Goal: Transaction & Acquisition: Purchase product/service

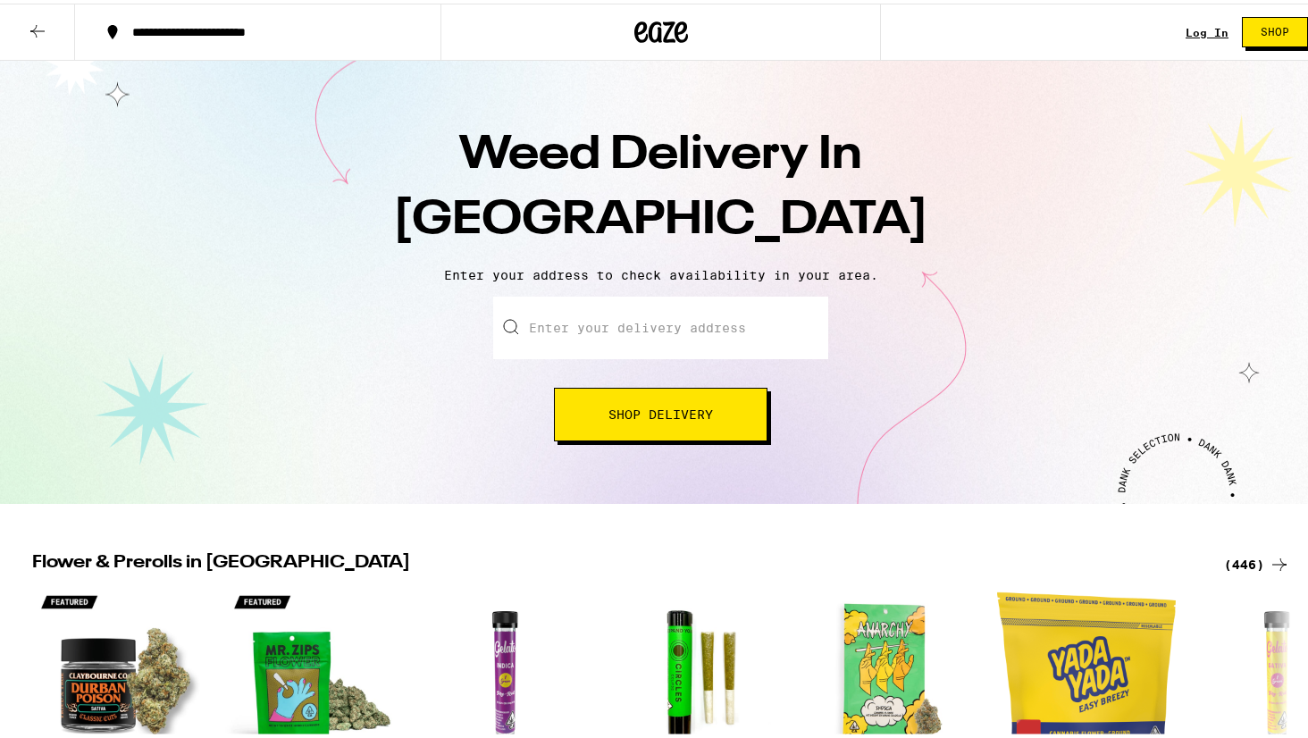
click at [639, 336] on input "Enter your delivery address" at bounding box center [660, 324] width 335 height 63
paste input "1695 filbert st"
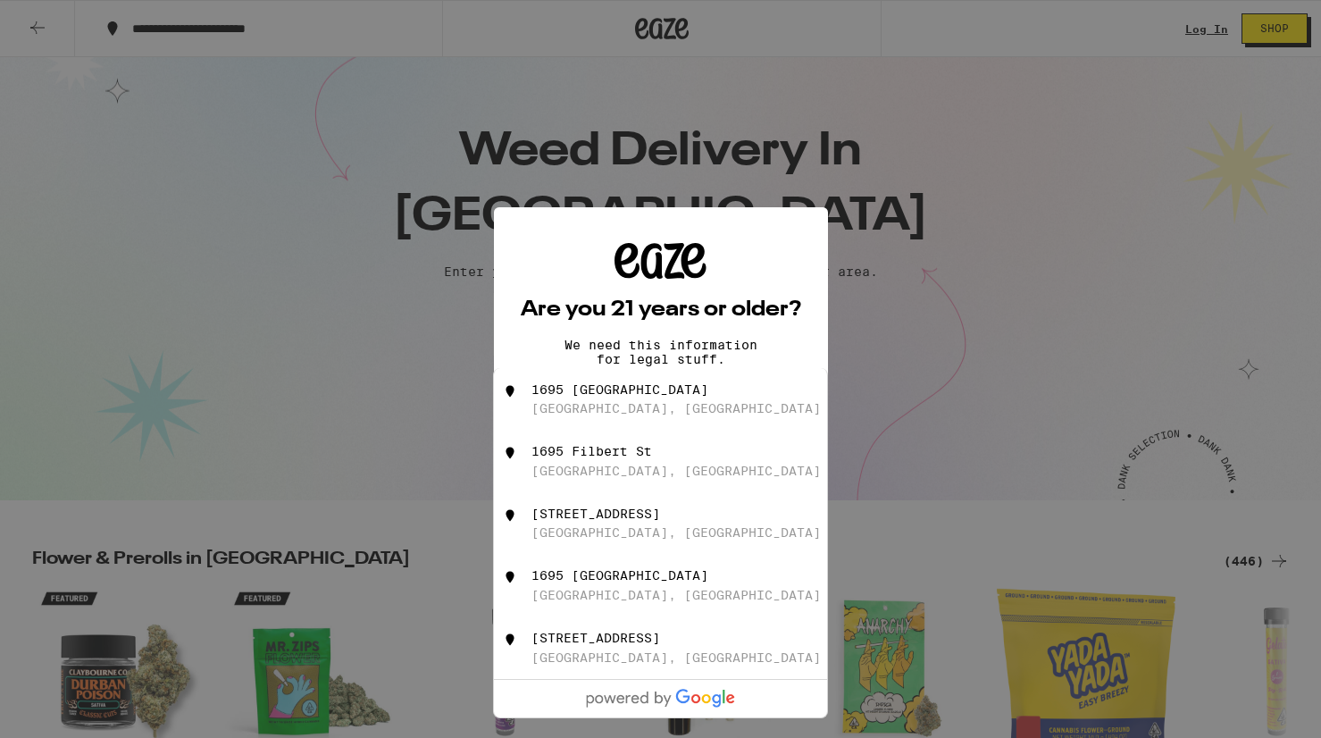
click at [643, 407] on div "[GEOGRAPHIC_DATA], [GEOGRAPHIC_DATA]" at bounding box center [675, 408] width 289 height 14
type input "[STREET_ADDRESS]"
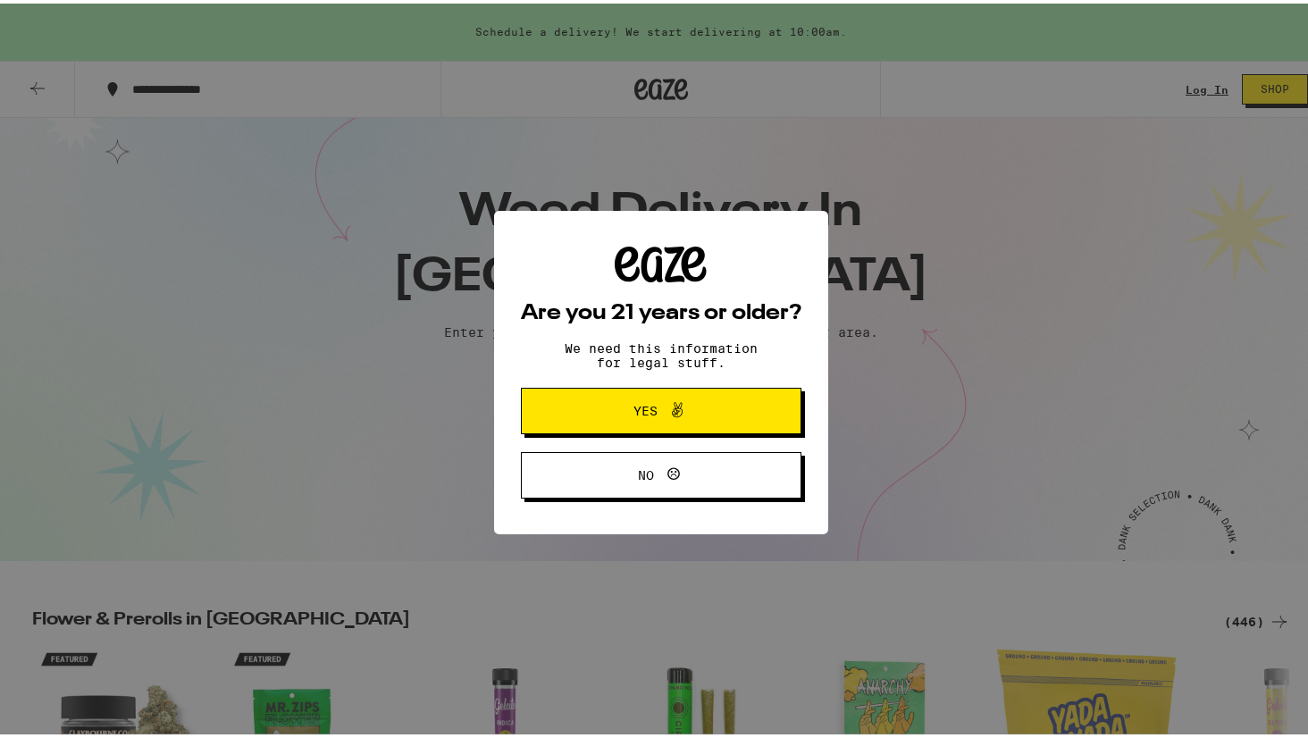
click at [666, 415] on icon at bounding box center [676, 406] width 21 height 21
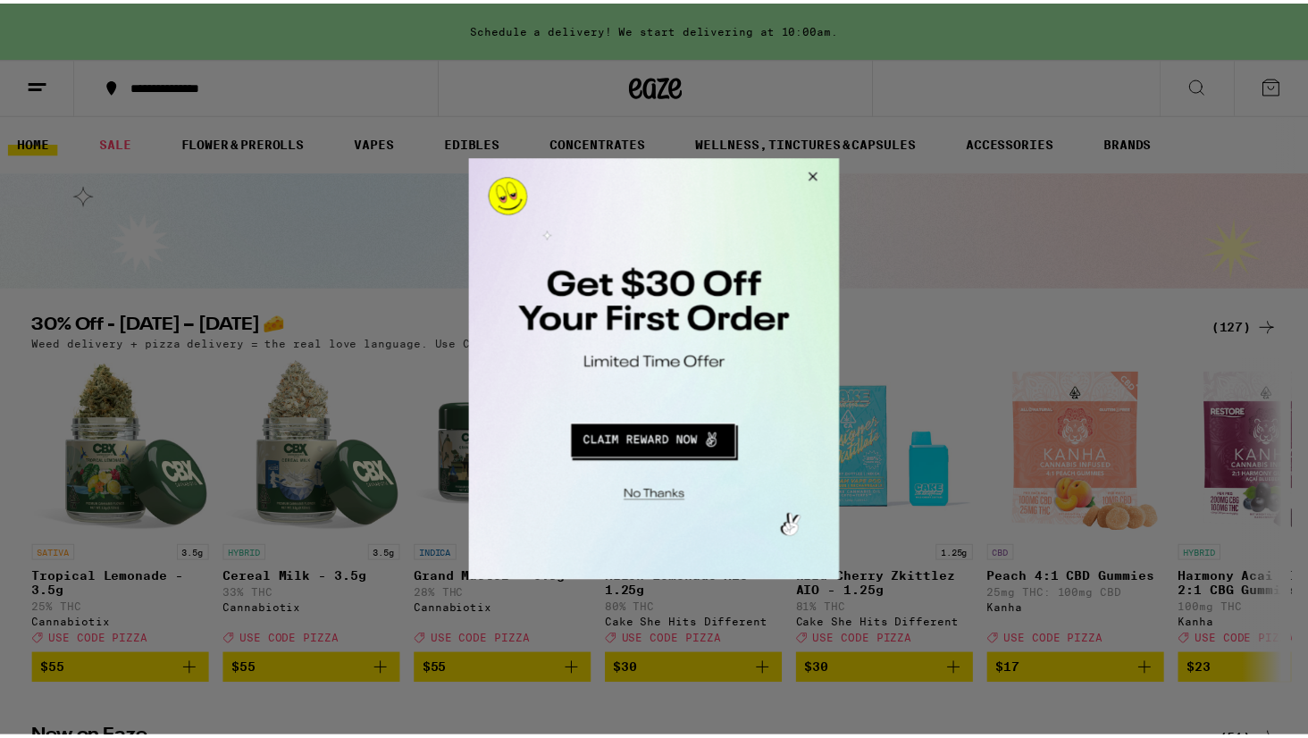
click at [810, 179] on button "Close Modal" at bounding box center [813, 179] width 48 height 43
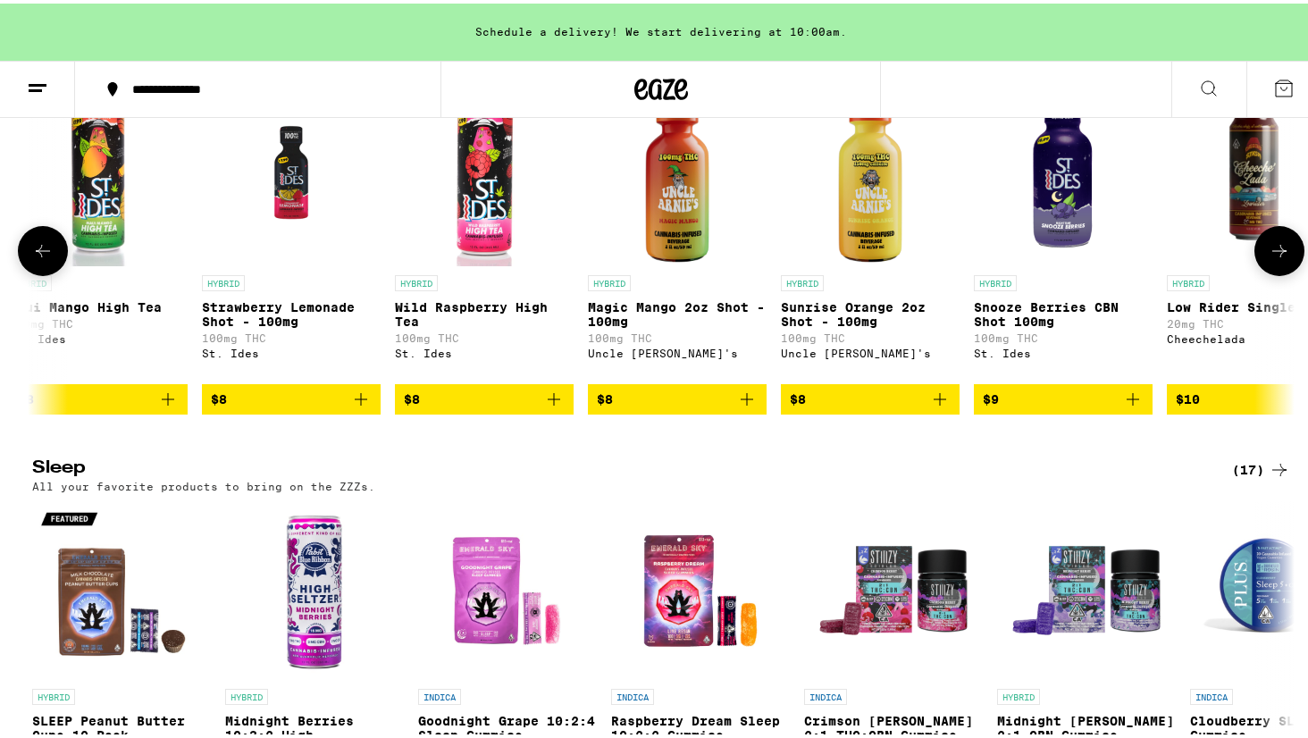
scroll to position [0, 3111]
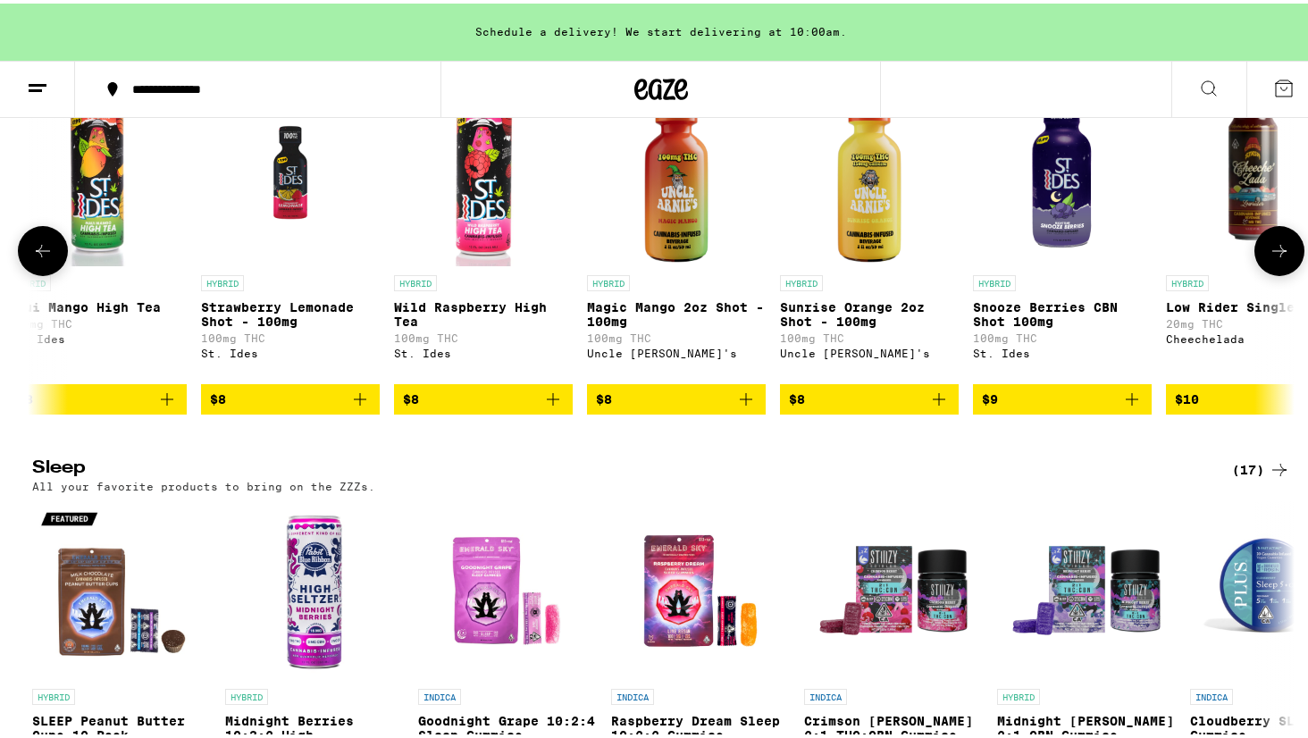
click at [451, 325] on p "Wild Raspberry High Tea" at bounding box center [483, 311] width 179 height 29
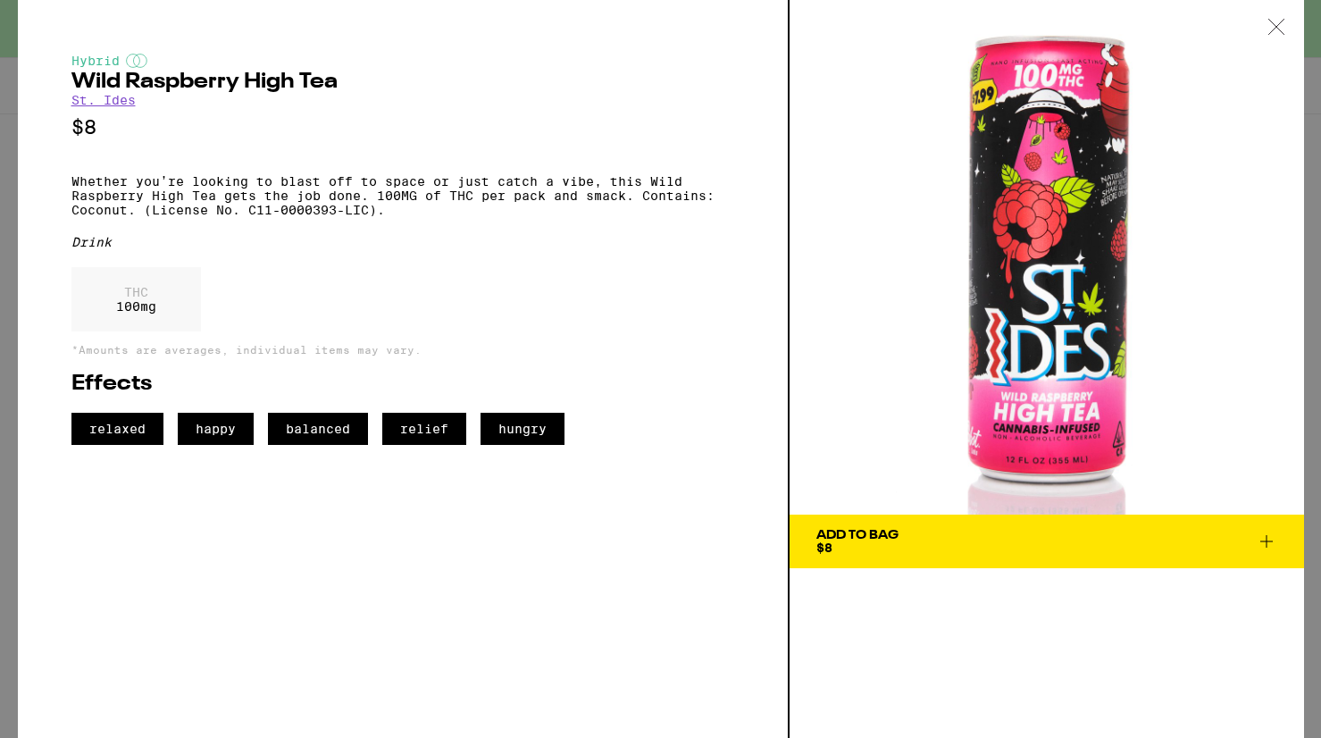
click at [1279, 26] on icon at bounding box center [1276, 27] width 18 height 16
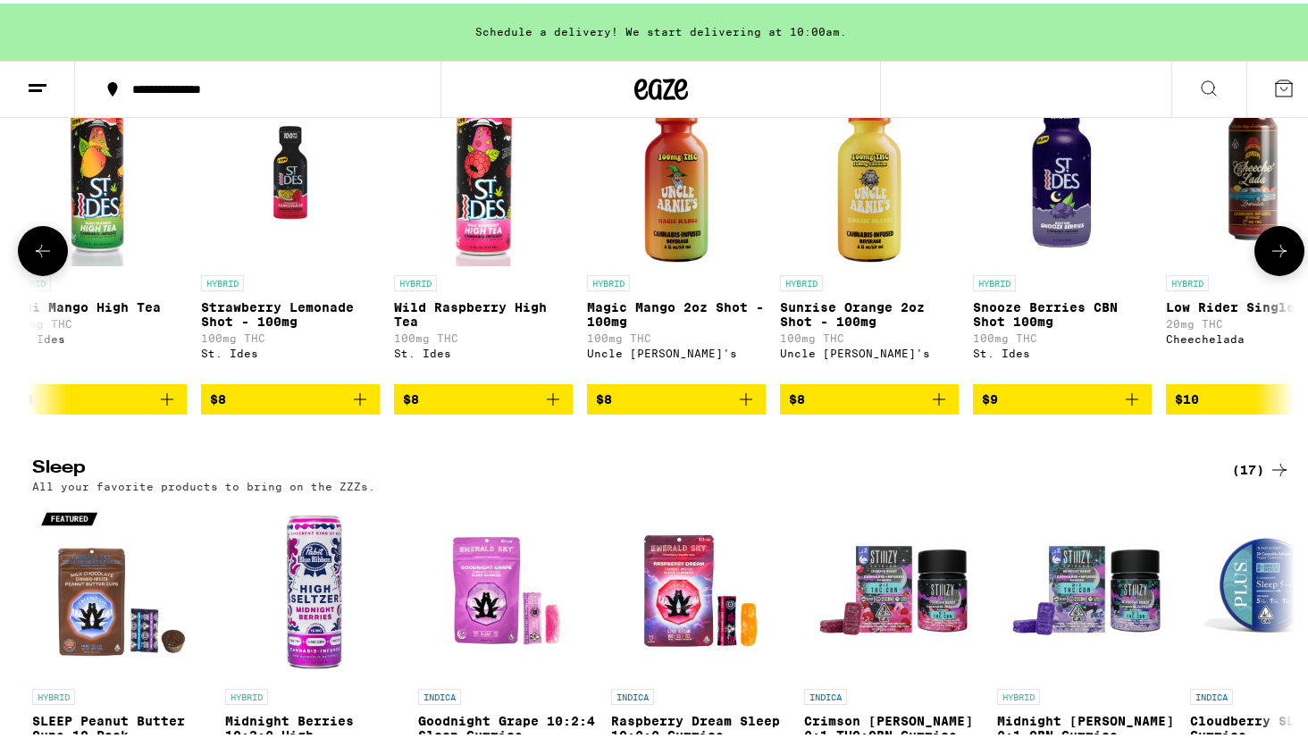
click at [515, 325] on p "Wild Raspberry High Tea" at bounding box center [483, 311] width 179 height 29
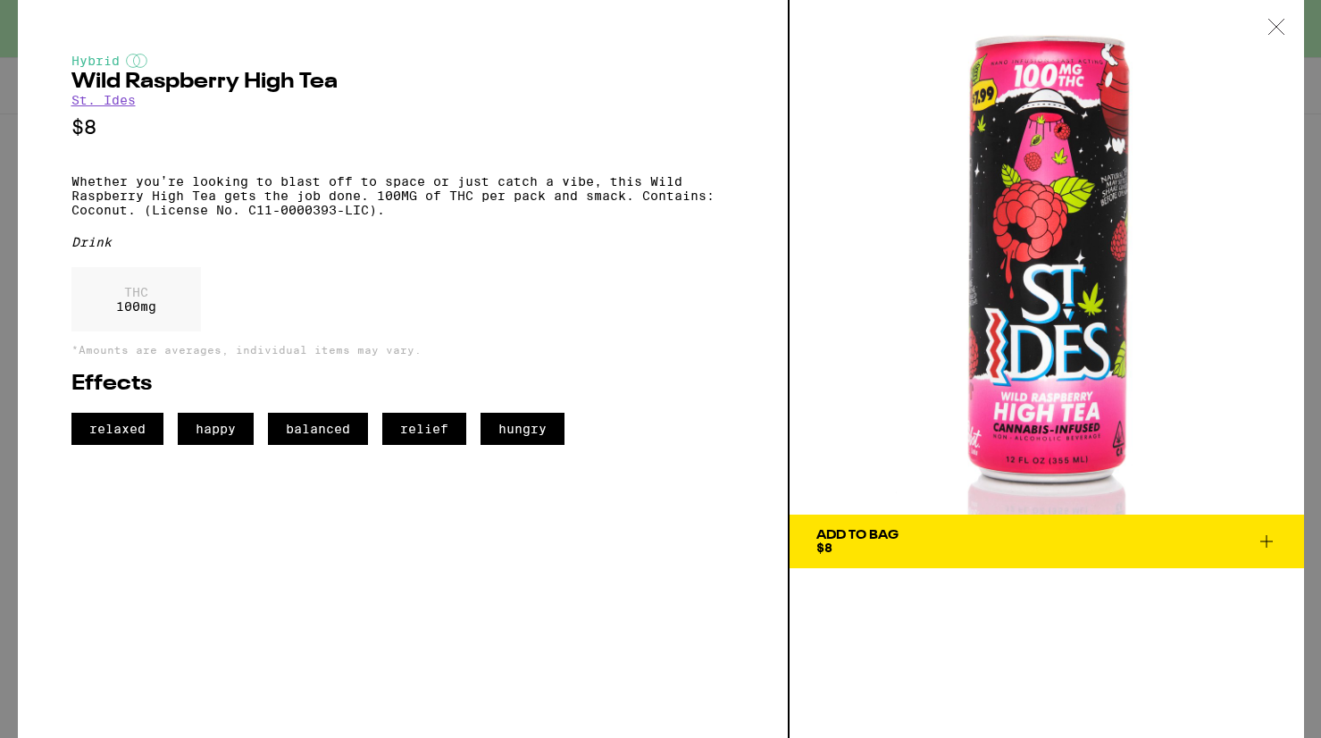
click at [1278, 29] on icon at bounding box center [1275, 26] width 15 height 15
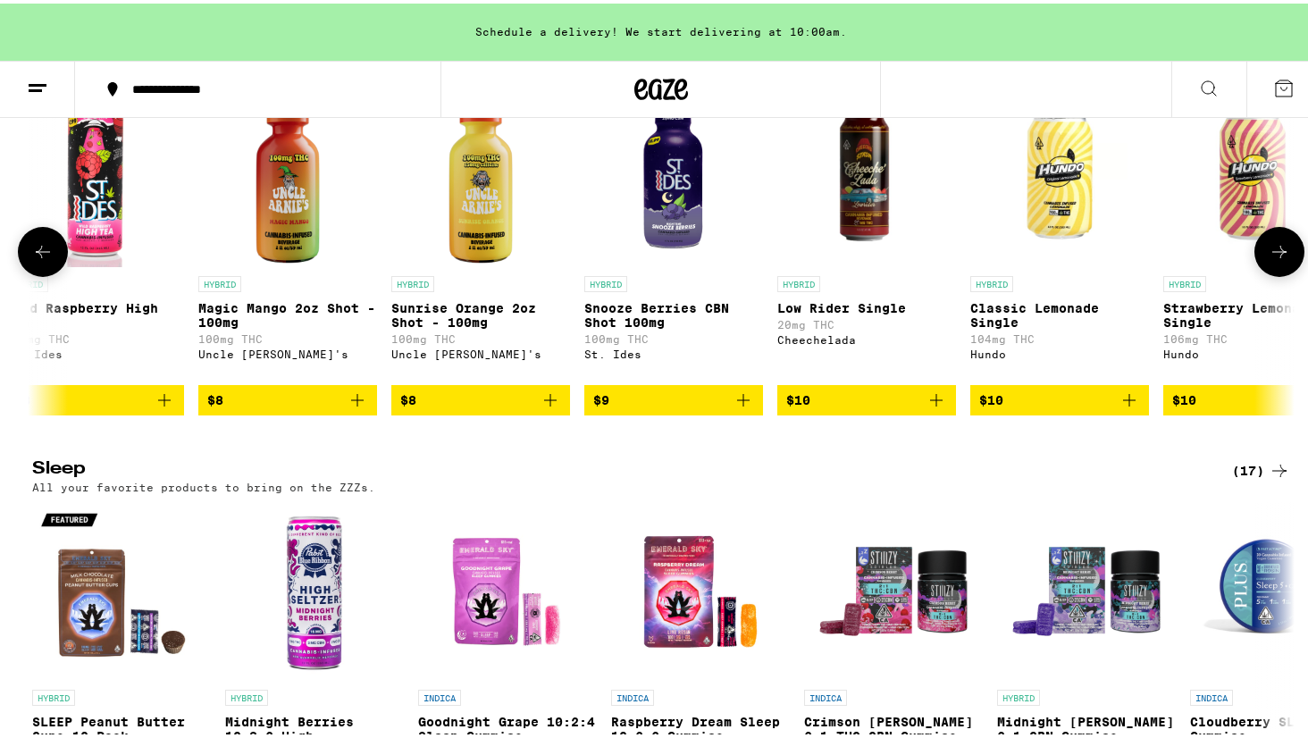
scroll to position [0, 3557]
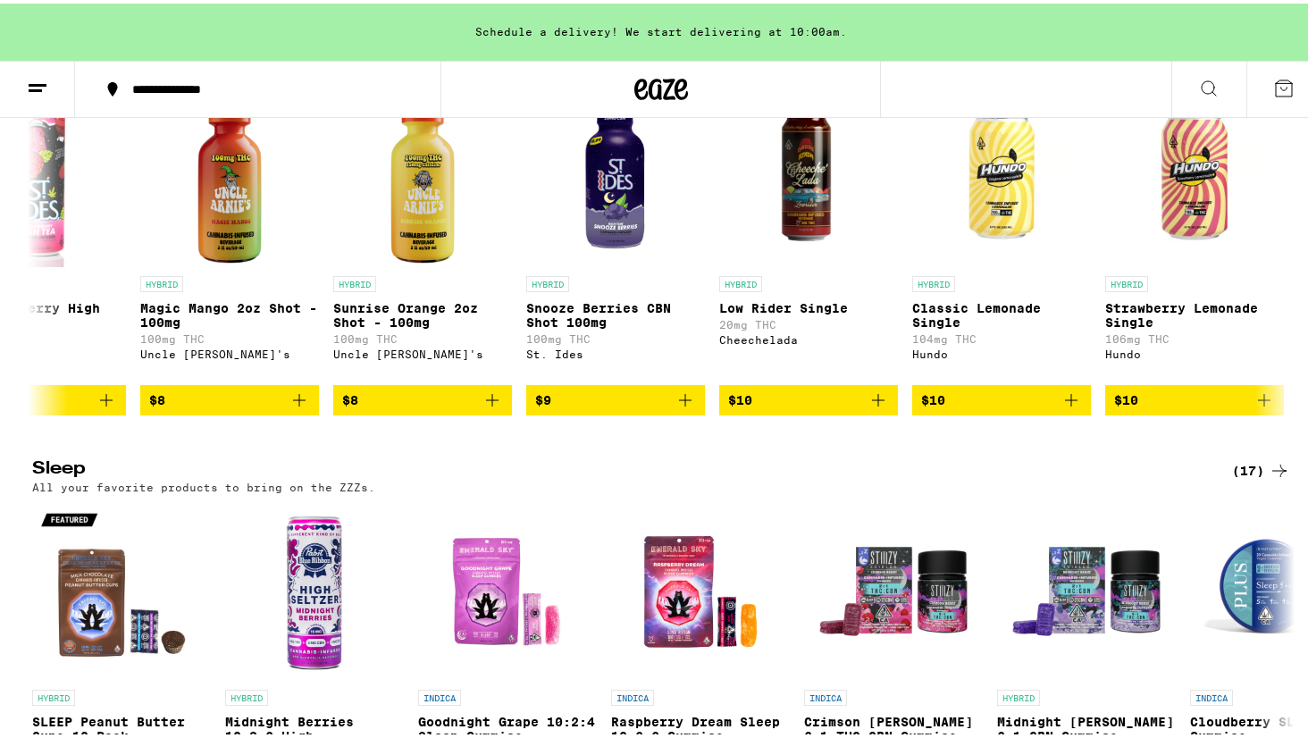
click at [1235, 64] on div "(36)" at bounding box center [1261, 53] width 58 height 21
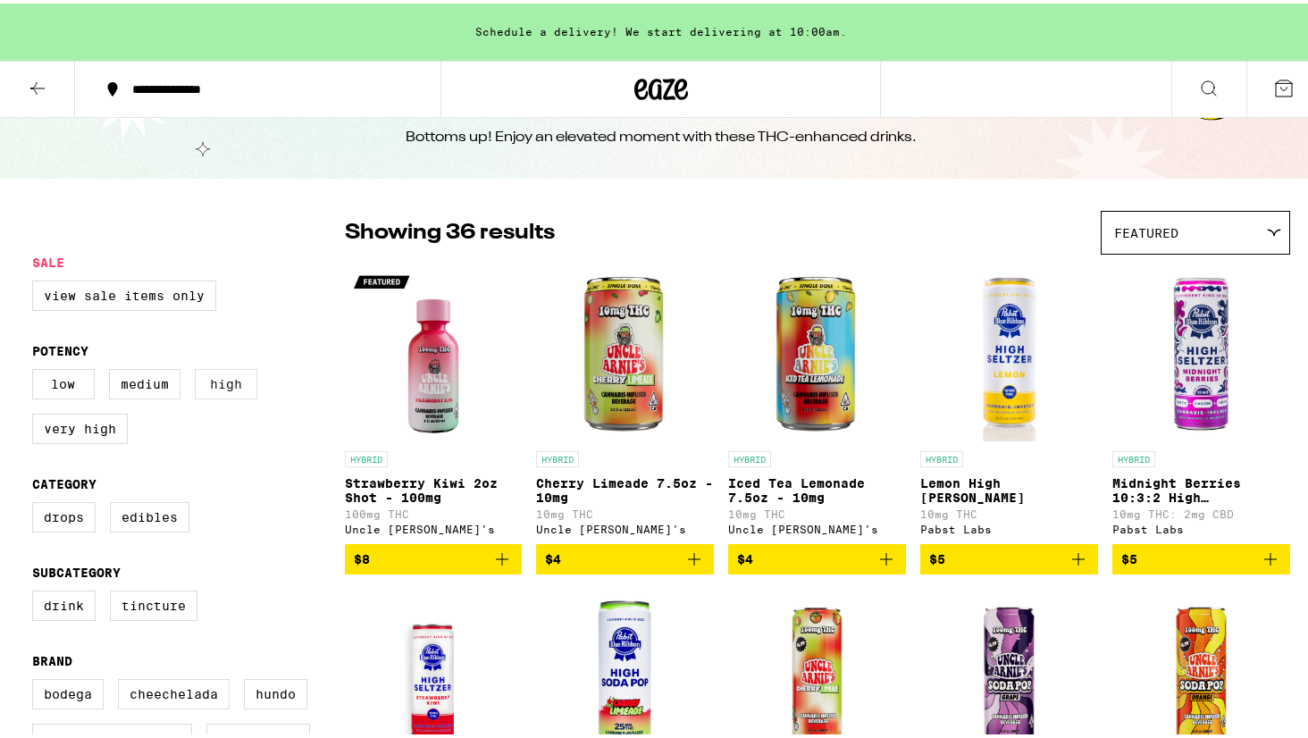
scroll to position [75, 0]
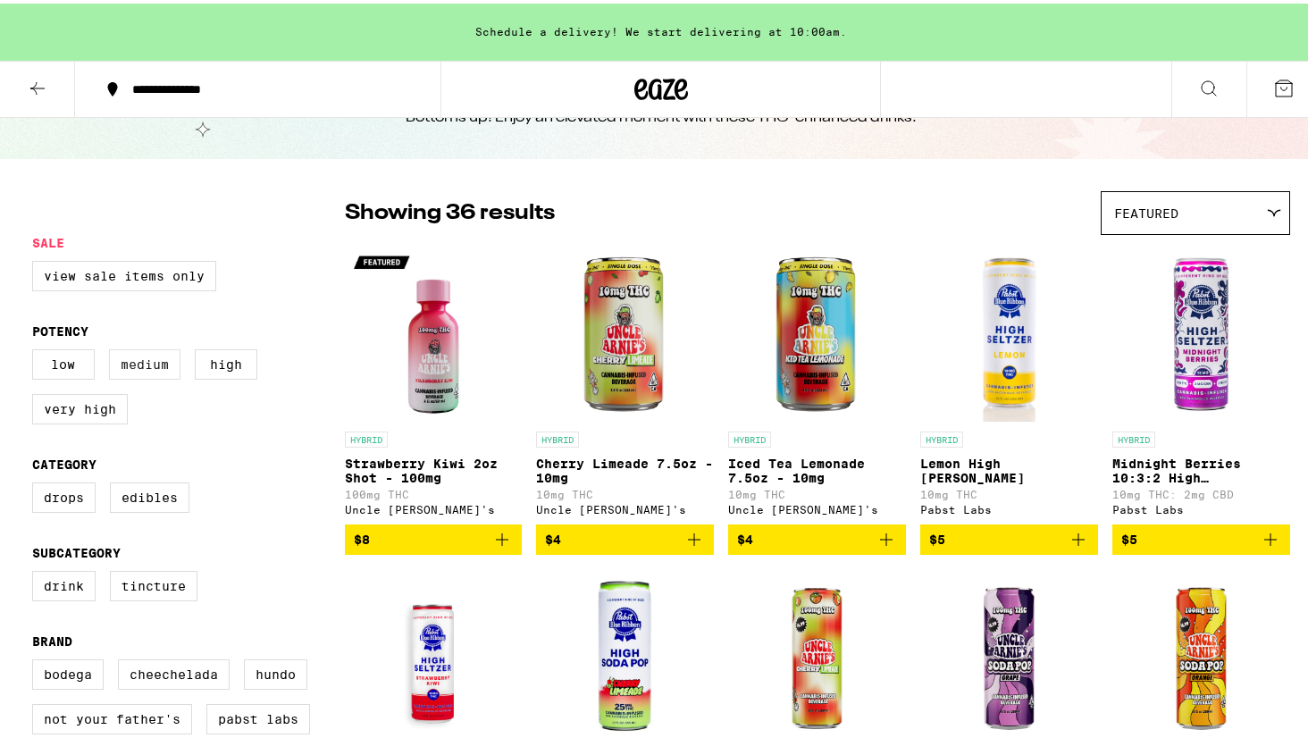
click at [146, 367] on label "Medium" at bounding box center [144, 361] width 71 height 30
click at [37, 349] on input "Medium" at bounding box center [36, 348] width 1 height 1
checkbox input "true"
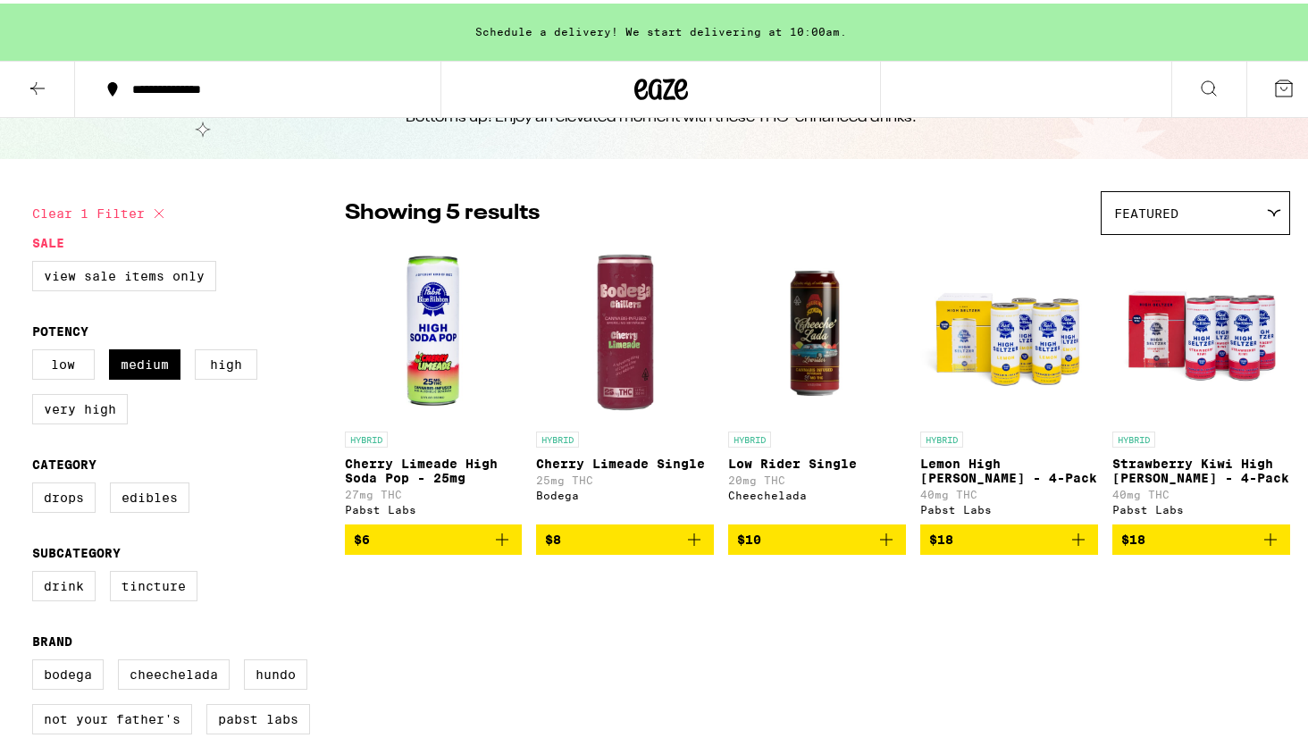
click at [453, 422] on link "HYBRID Cherry Limeade High Soda Pop - 25mg 27mg THC Pabst Labs" at bounding box center [434, 380] width 178 height 280
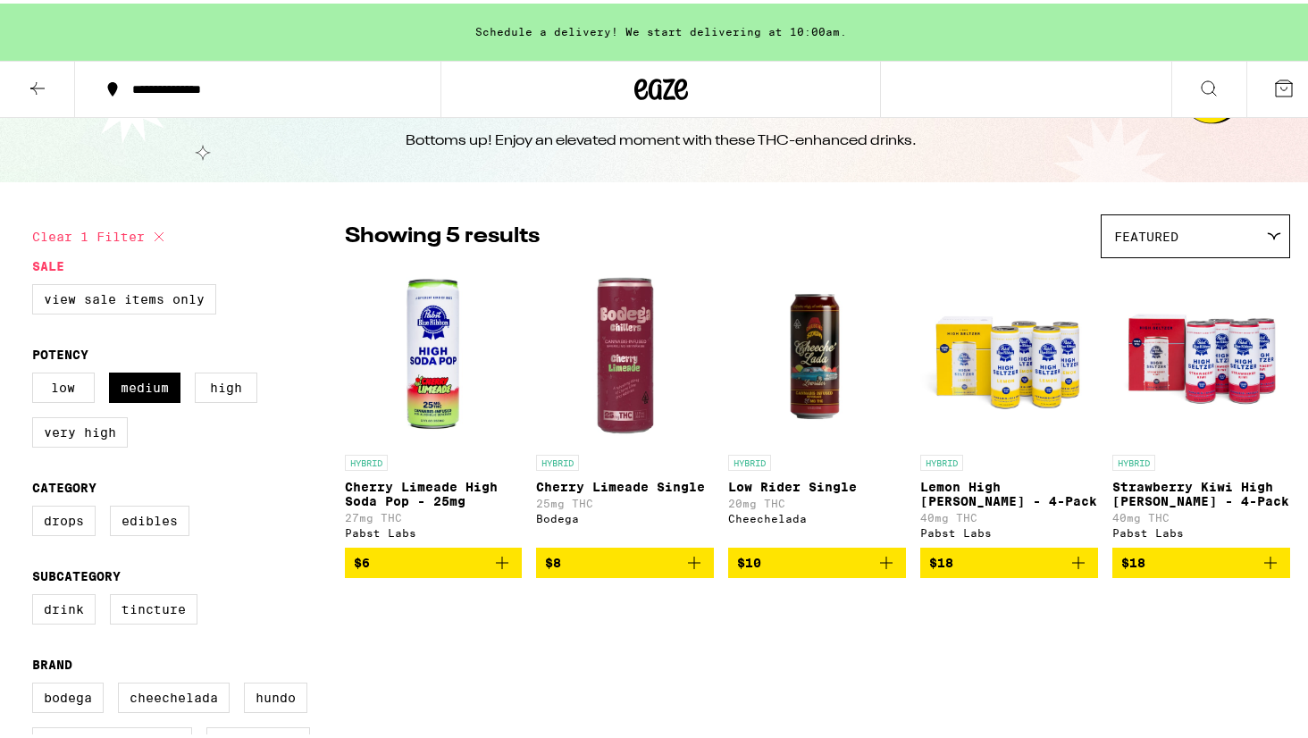
scroll to position [51, 0]
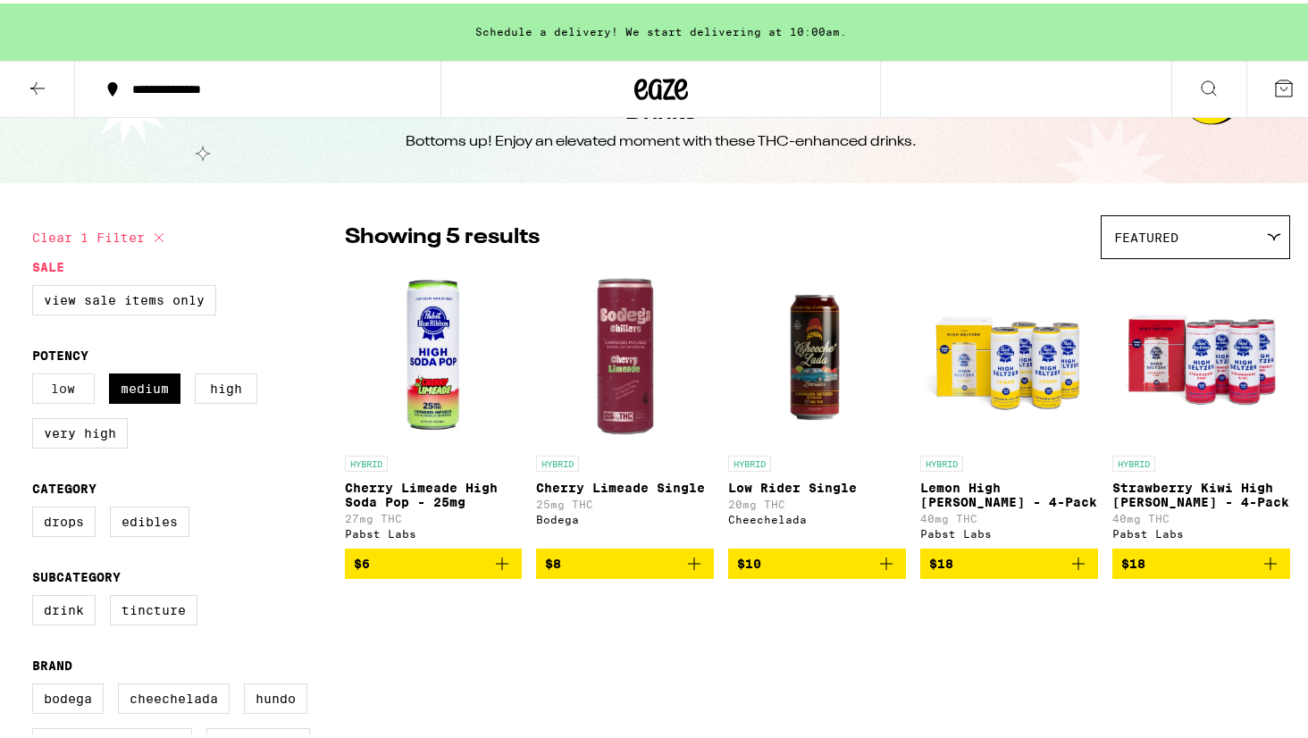
click at [63, 397] on label "Low" at bounding box center [63, 385] width 63 height 30
click at [37, 373] on input "Low" at bounding box center [36, 372] width 1 height 1
checkbox input "true"
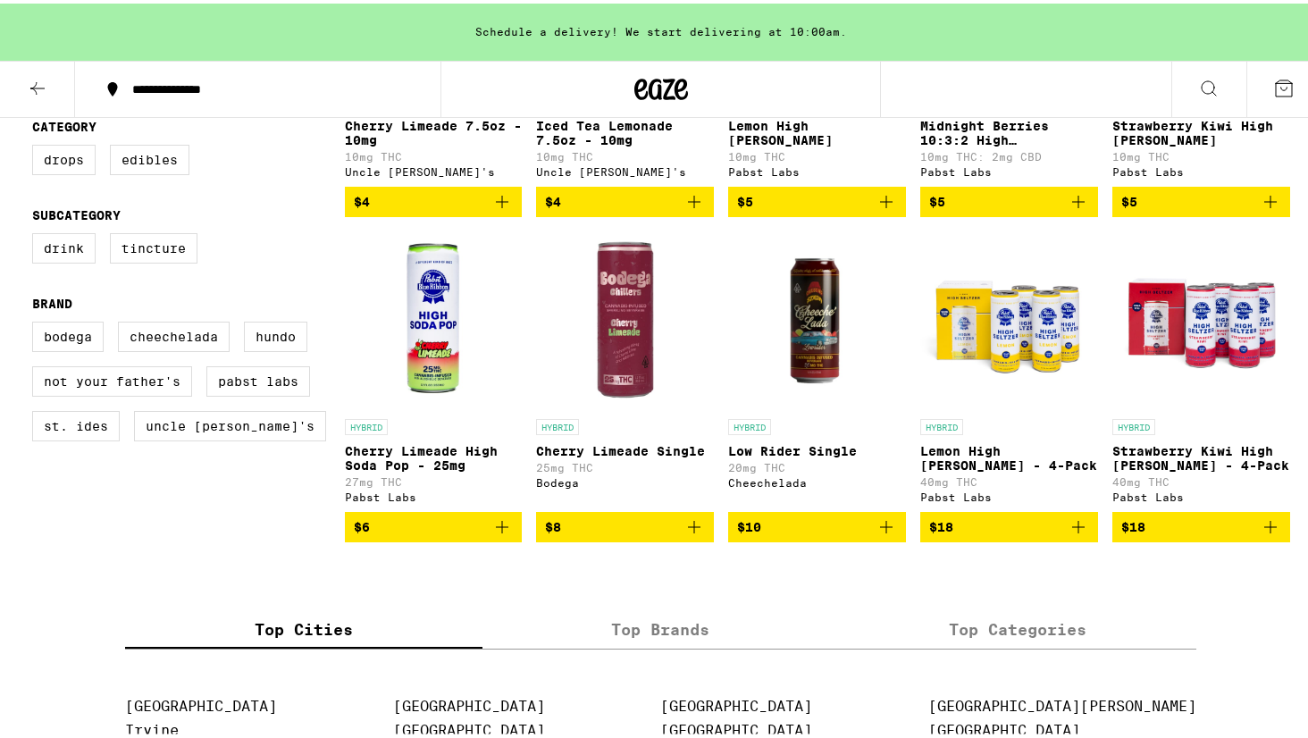
scroll to position [415, 0]
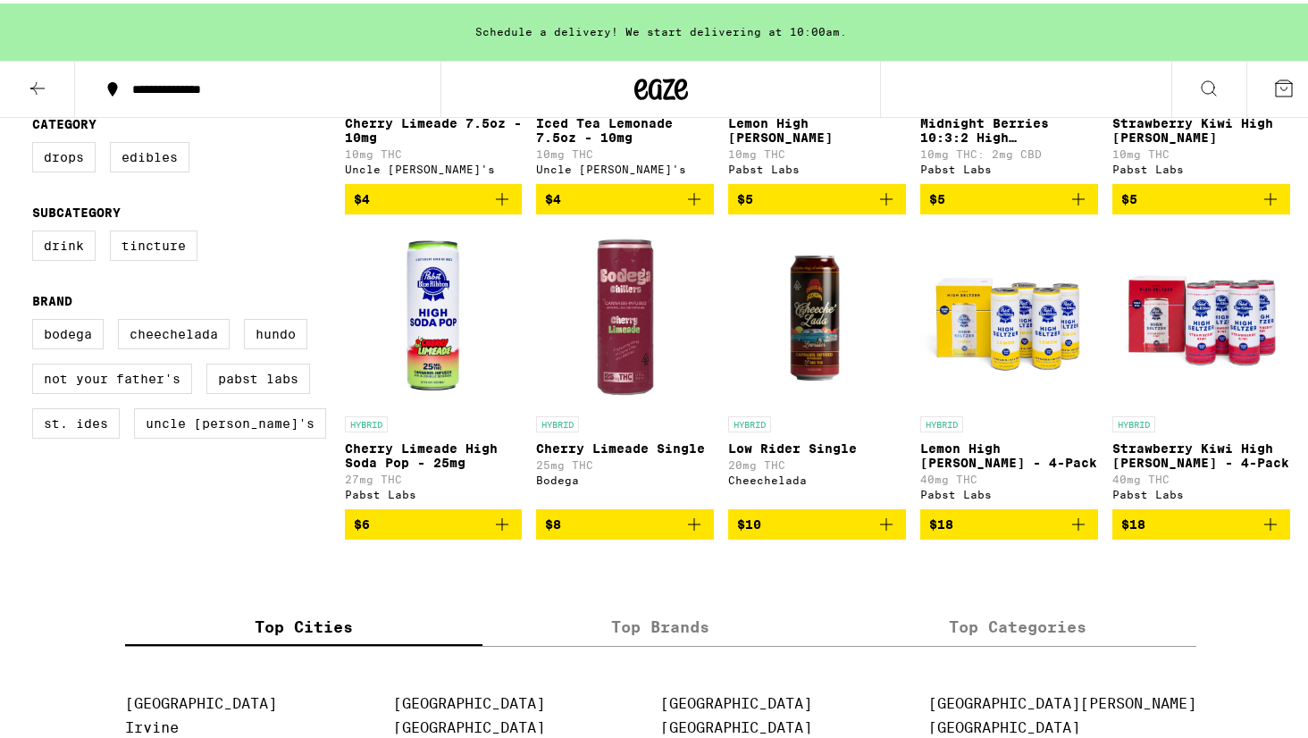
click at [688, 527] on icon "Add to bag" at bounding box center [694, 520] width 13 height 13
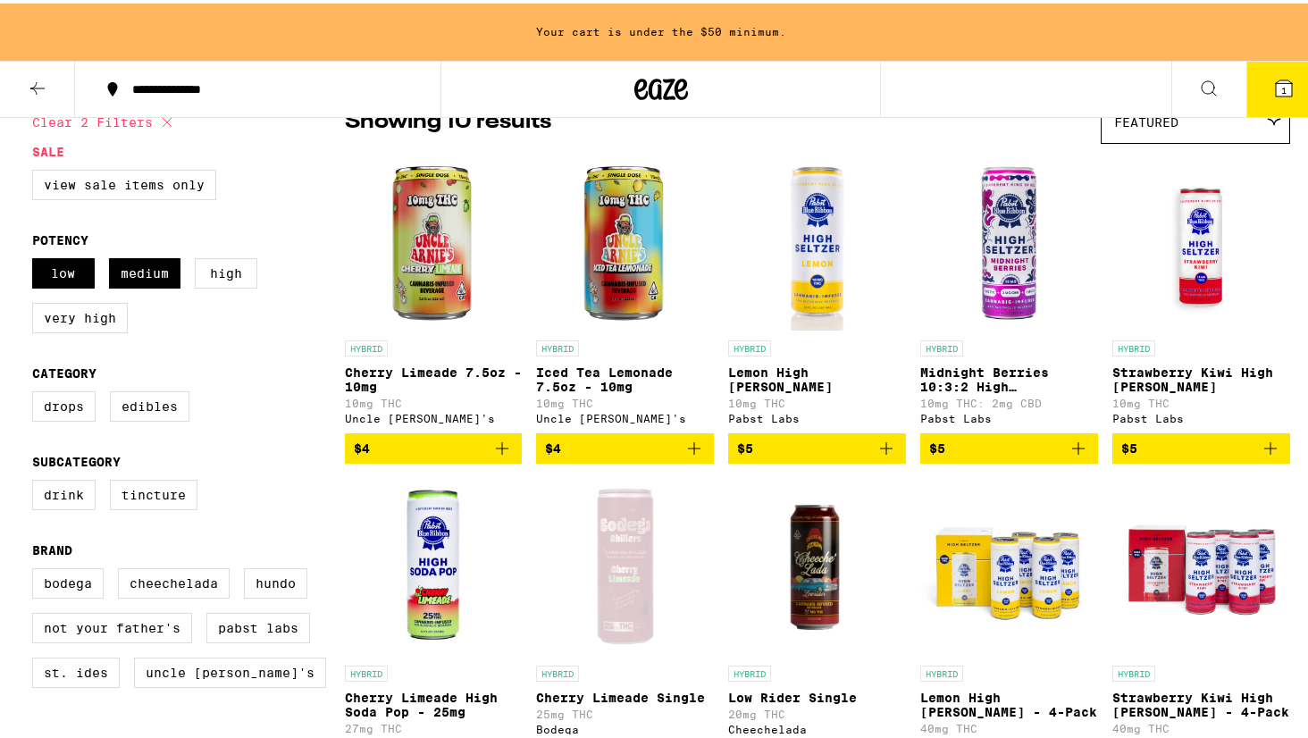
scroll to position [163, 0]
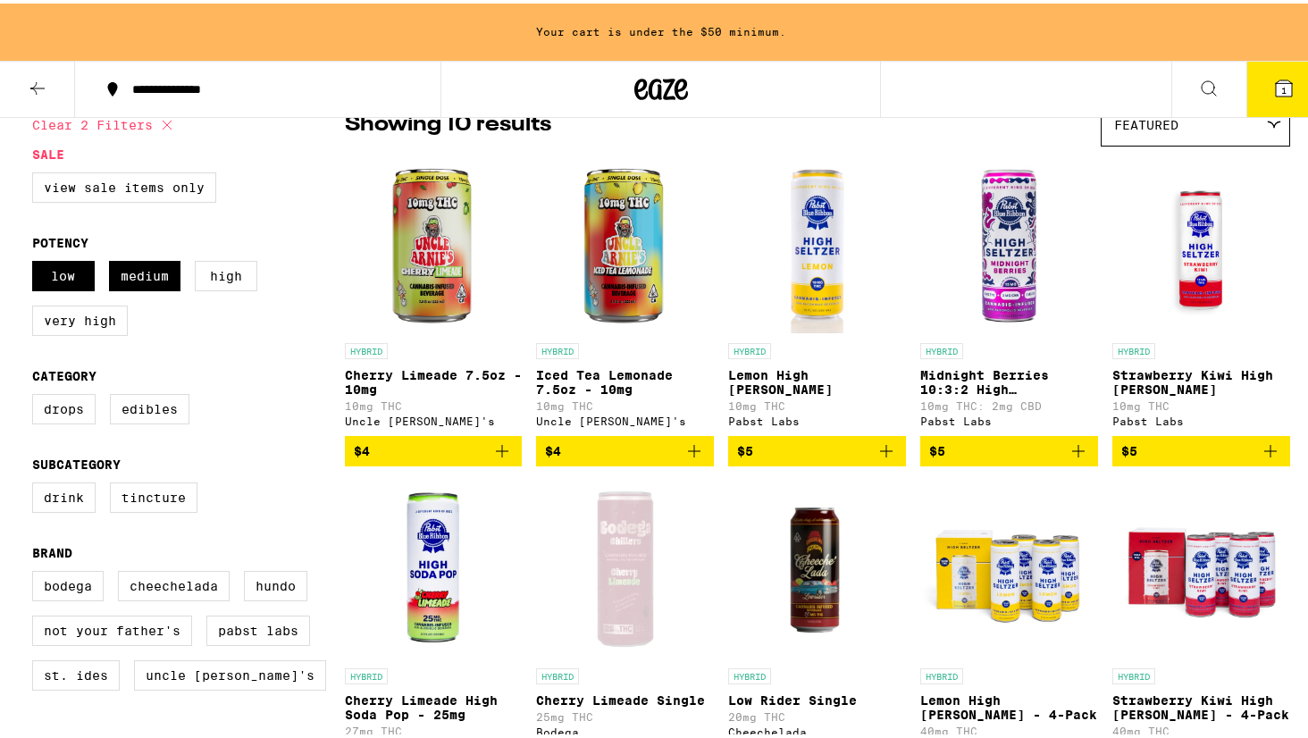
click at [690, 454] on icon "Add to bag" at bounding box center [694, 447] width 13 height 13
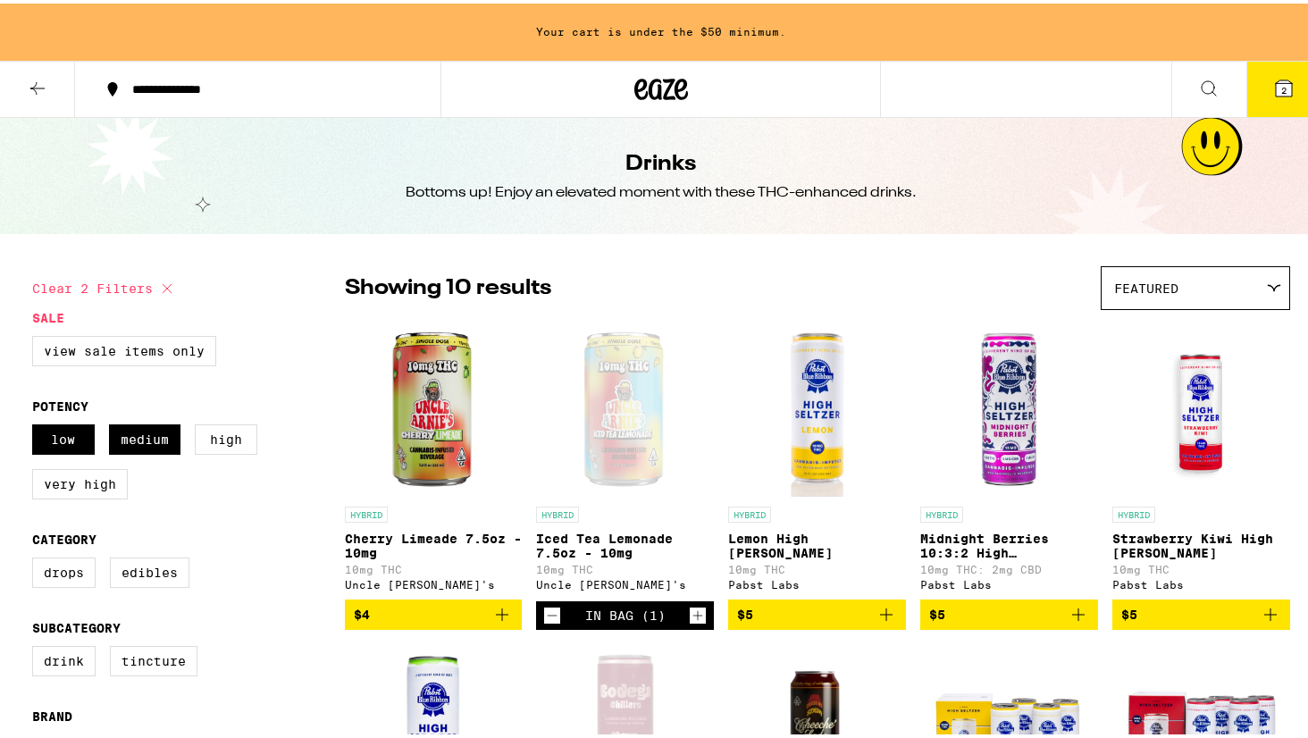
scroll to position [0, 0]
click at [35, 90] on icon at bounding box center [37, 84] width 21 height 21
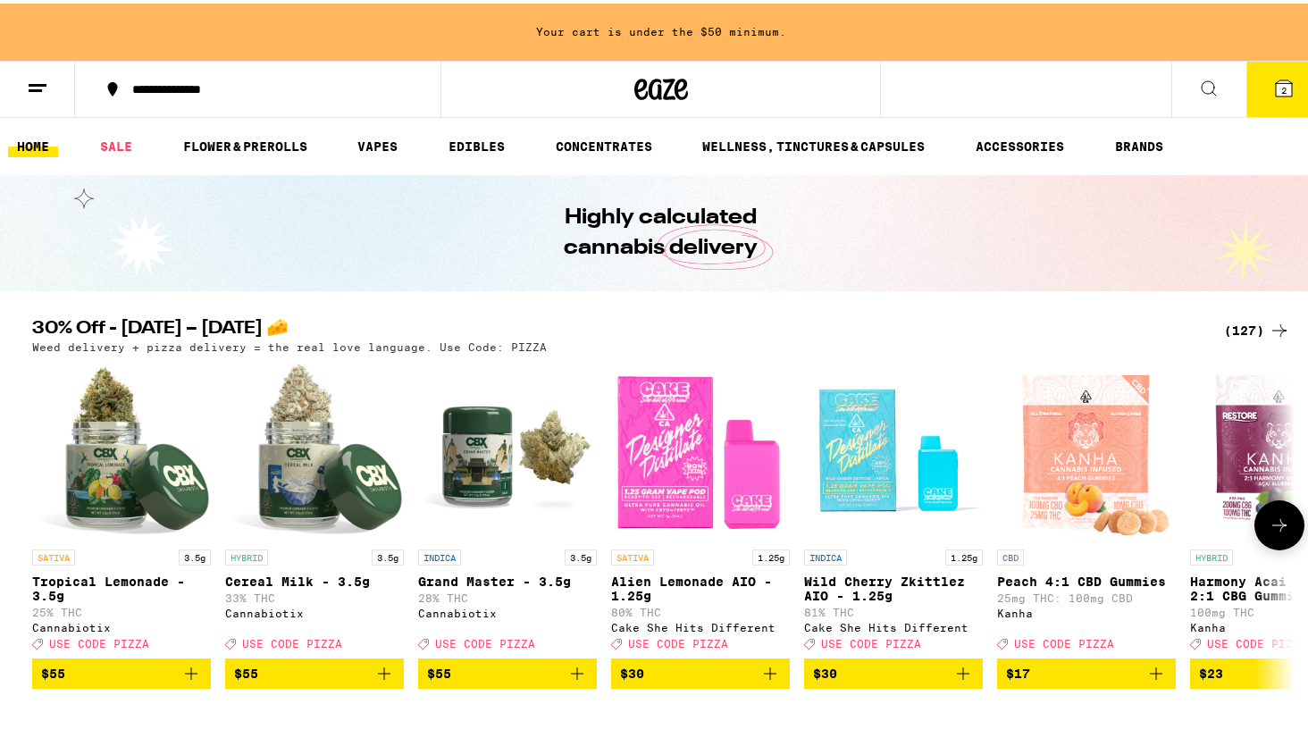
scroll to position [24, 0]
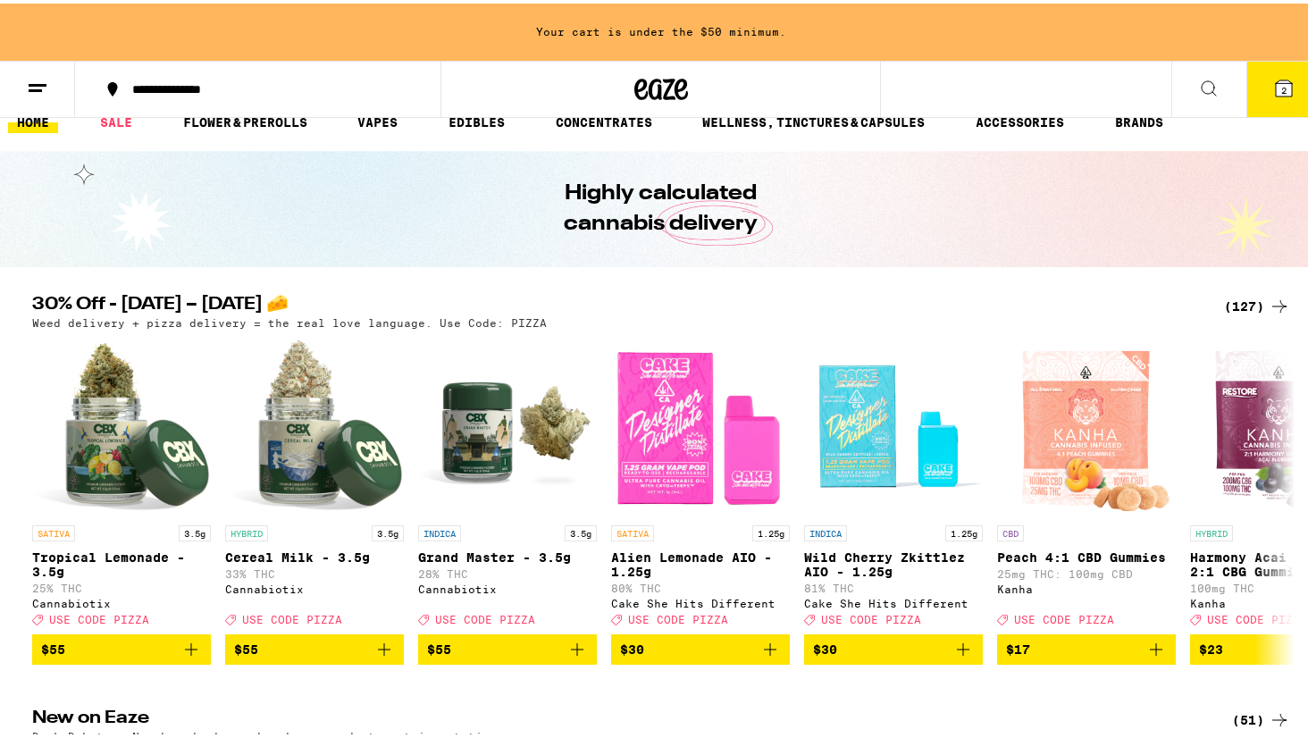
click at [51, 75] on button at bounding box center [37, 86] width 75 height 56
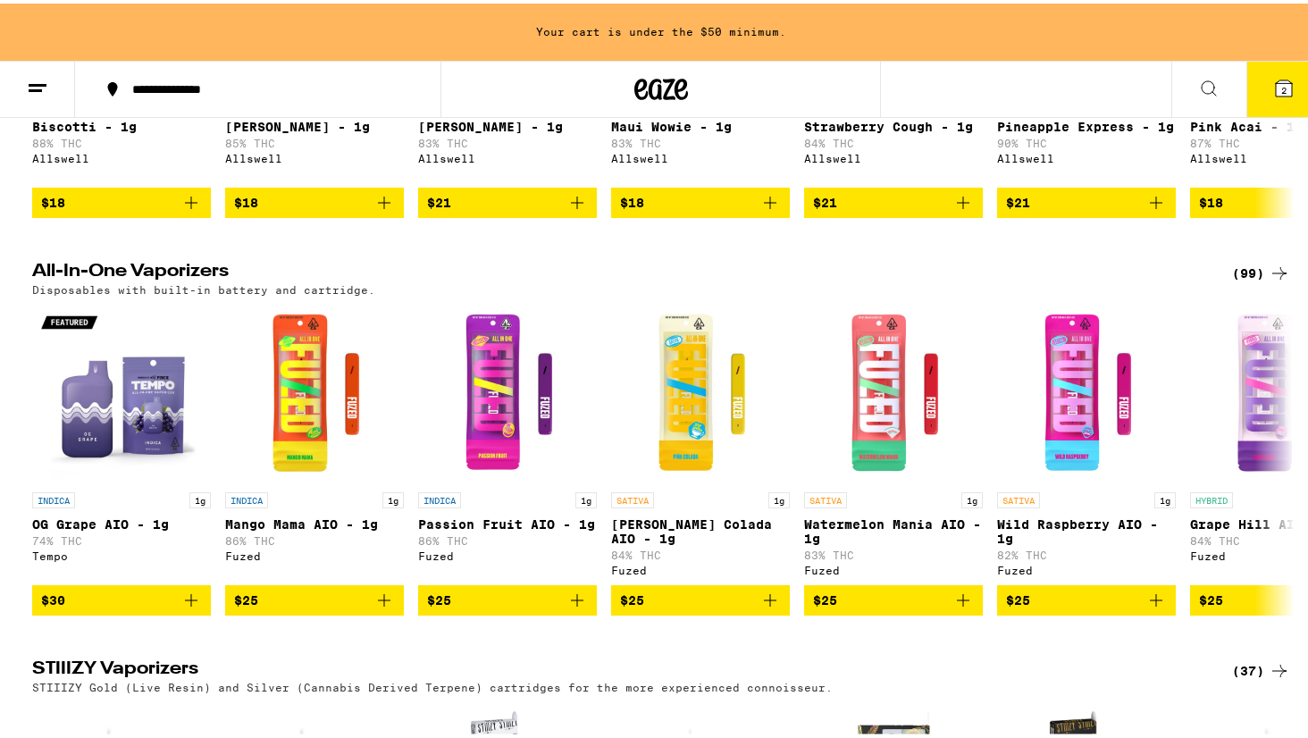
click at [39, 75] on icon at bounding box center [37, 84] width 21 height 21
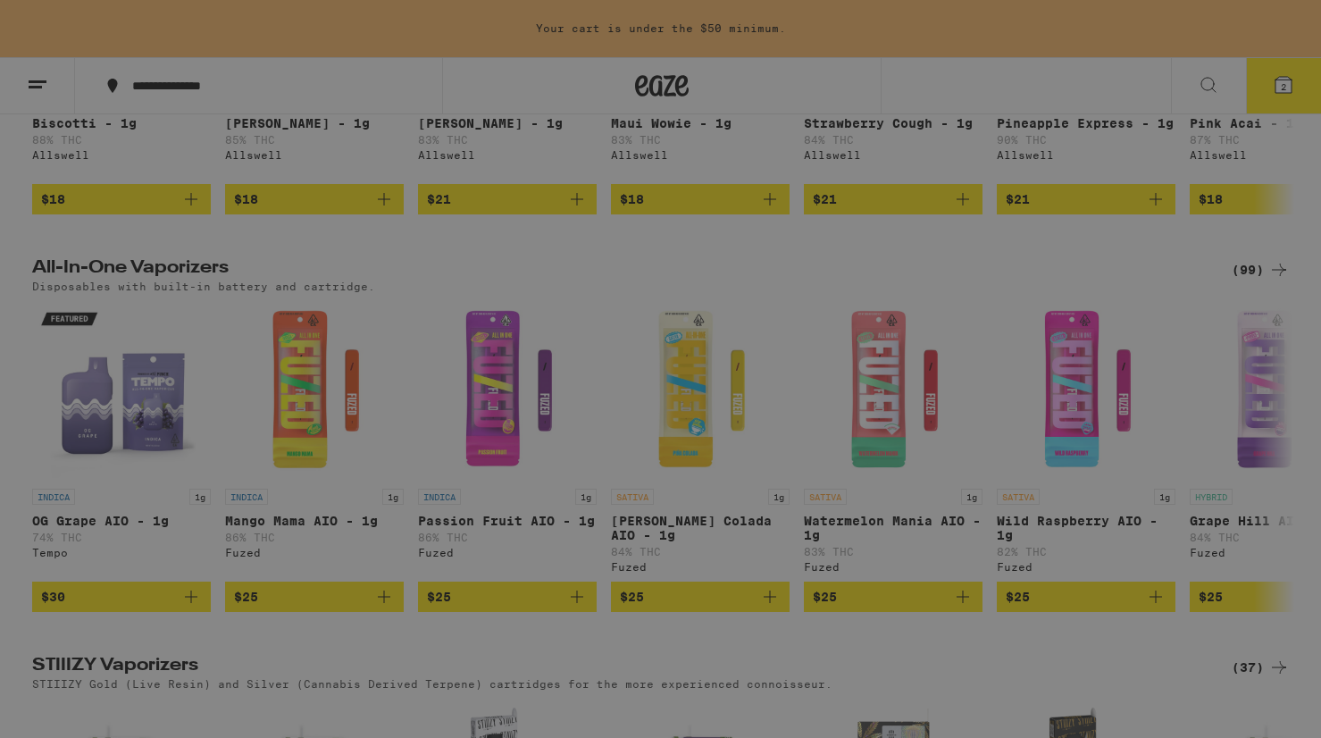
click at [148, 337] on ul "Sale Flower & Prerolls Vapes Edibles Concentrates Wellness, Drops & Capsules Ac…" at bounding box center [247, 368] width 313 height 297
click at [156, 352] on div "Edibles" at bounding box center [134, 348] width 87 height 21
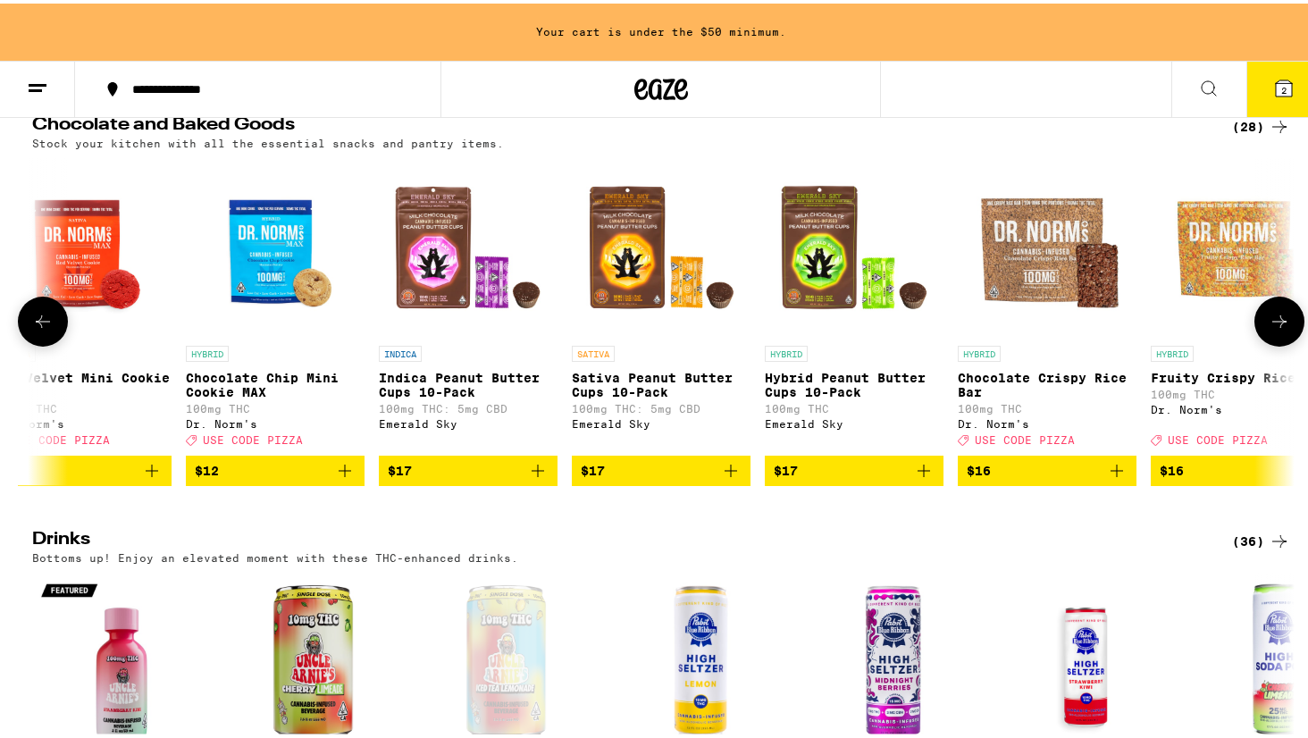
scroll to position [0, 1456]
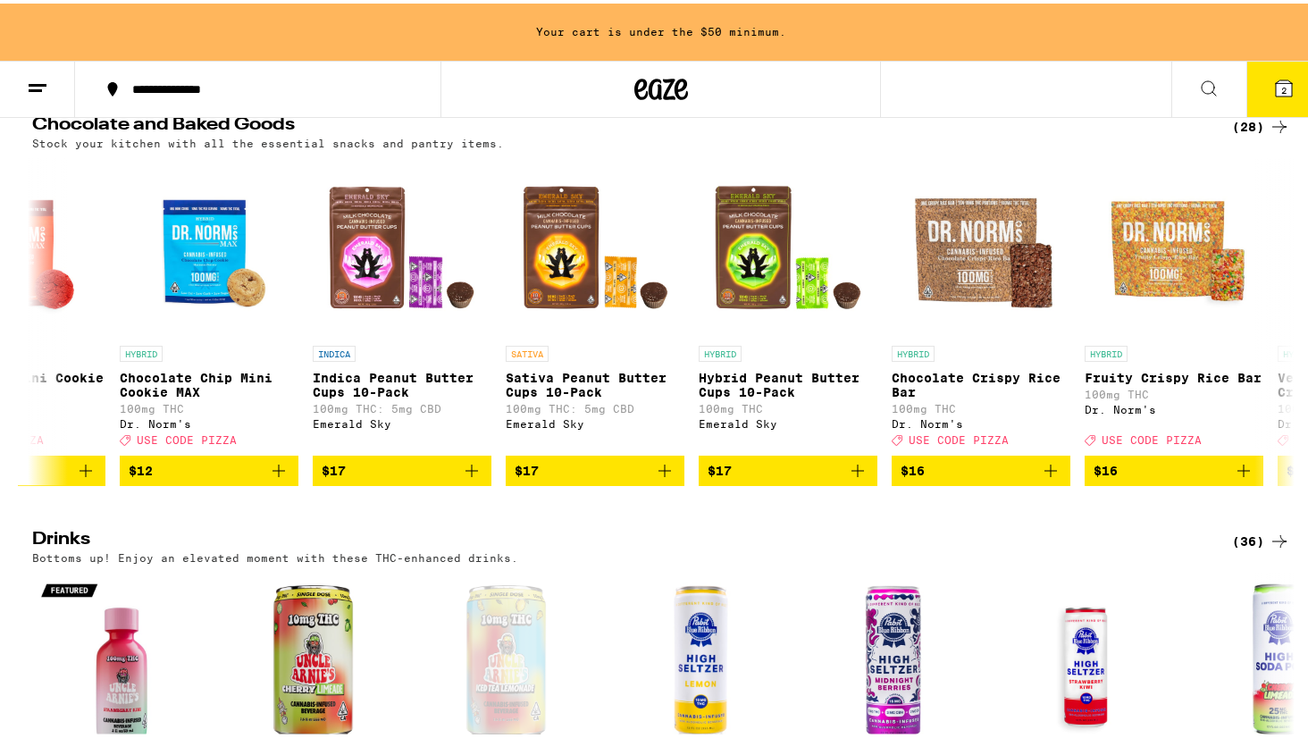
click at [1268, 134] on icon at bounding box center [1278, 123] width 21 height 21
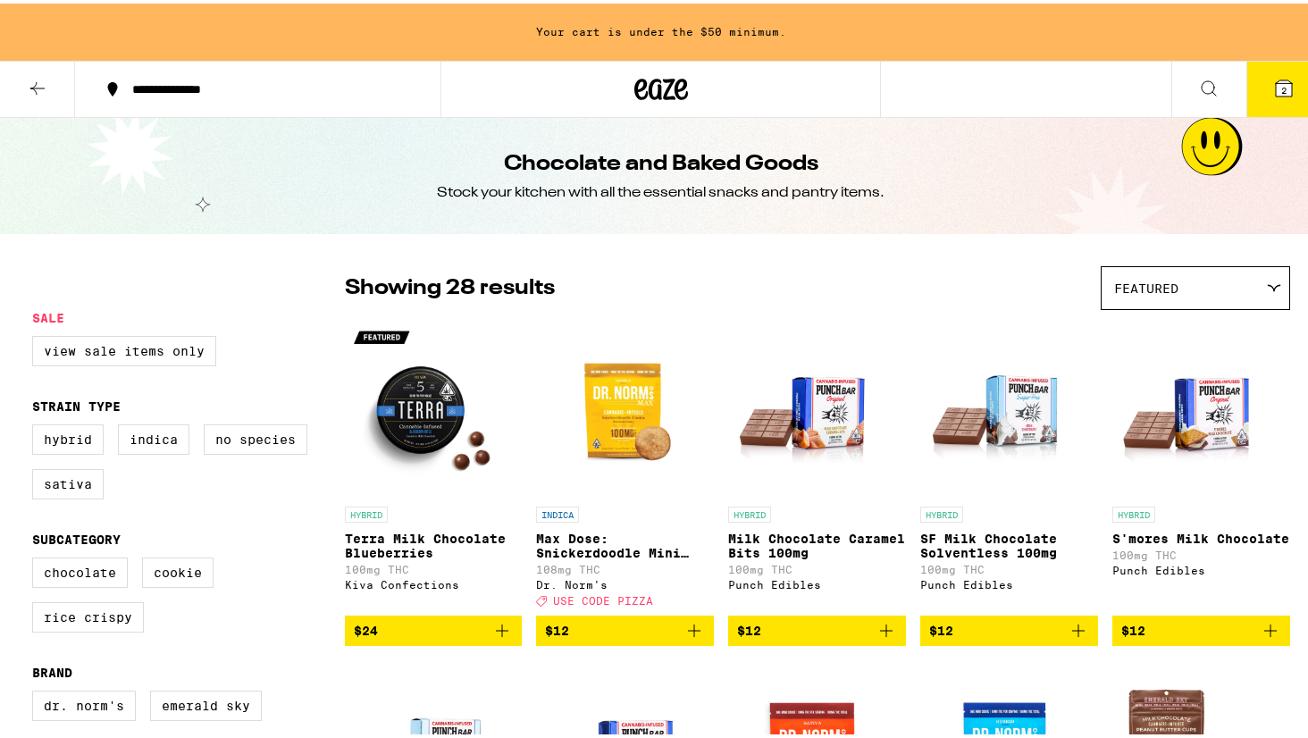
click at [791, 553] on p "Milk Chocolate Caramel Bits 100mg" at bounding box center [817, 542] width 178 height 29
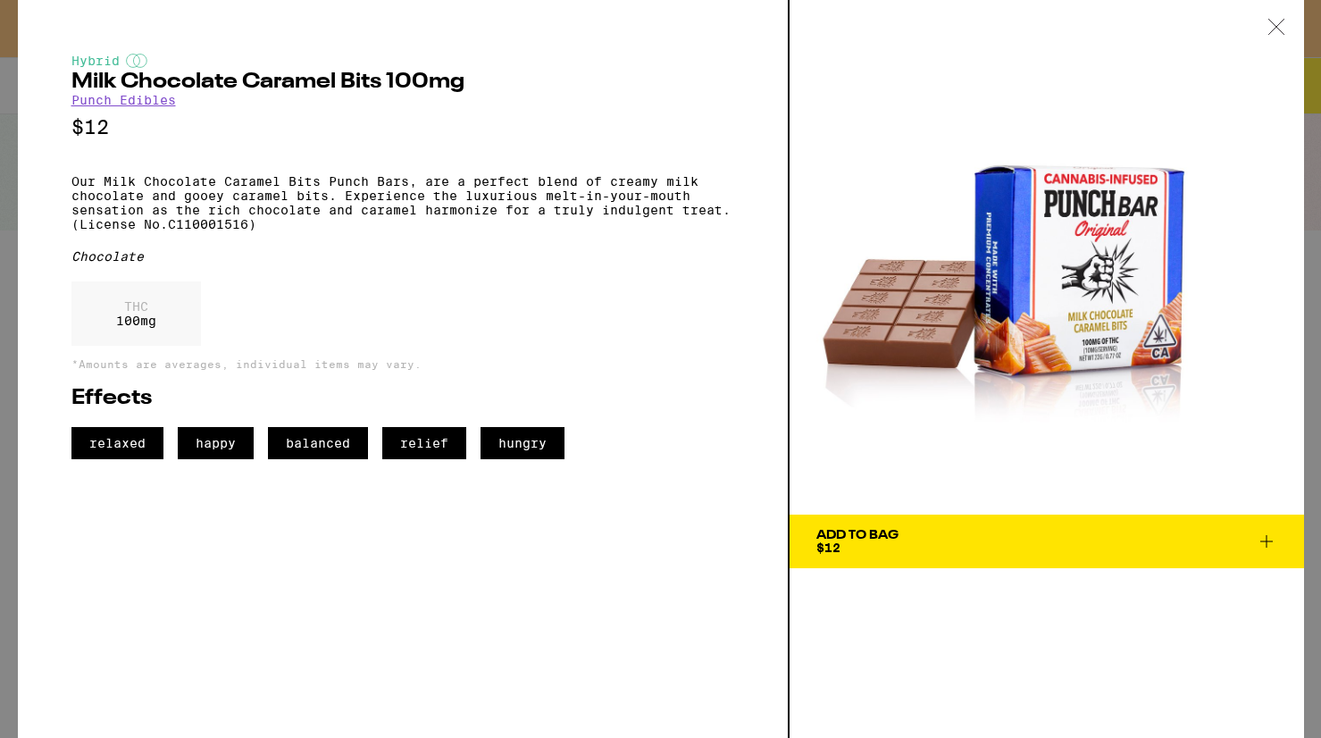
click at [863, 534] on div "Add To Bag" at bounding box center [857, 535] width 82 height 13
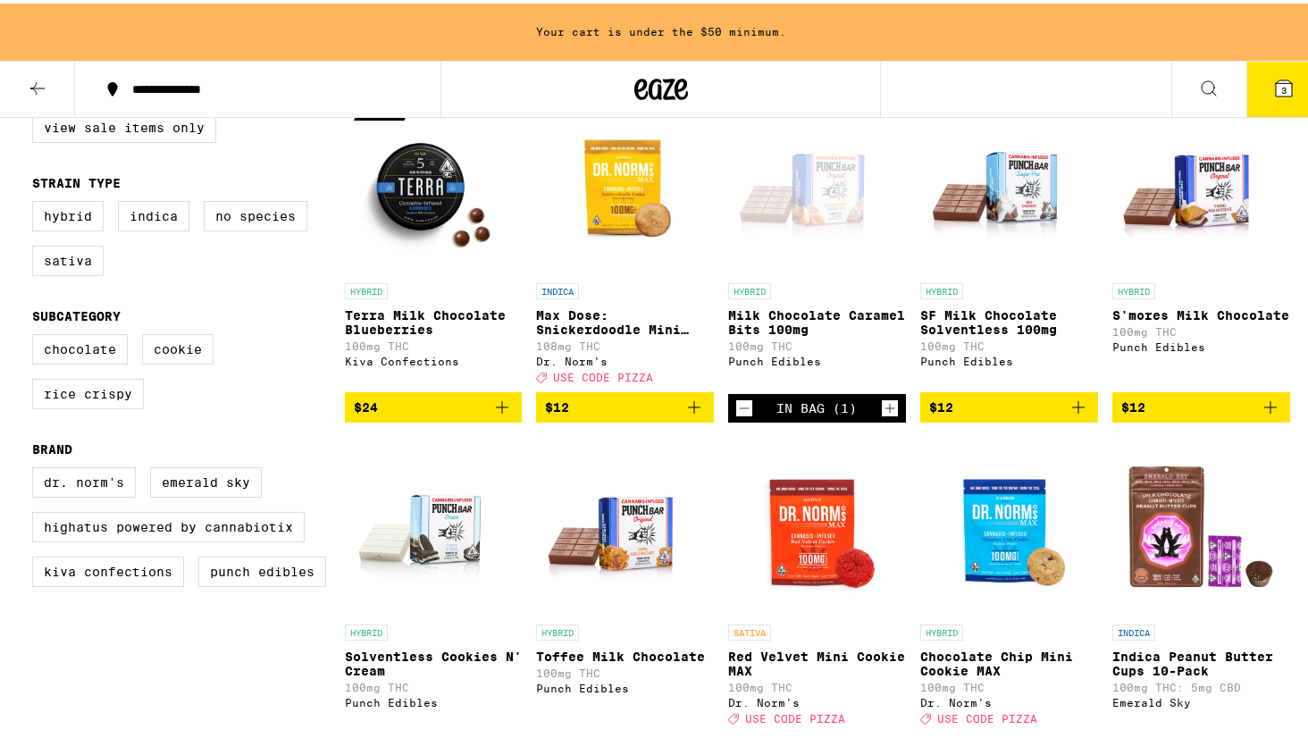
scroll to position [266, 0]
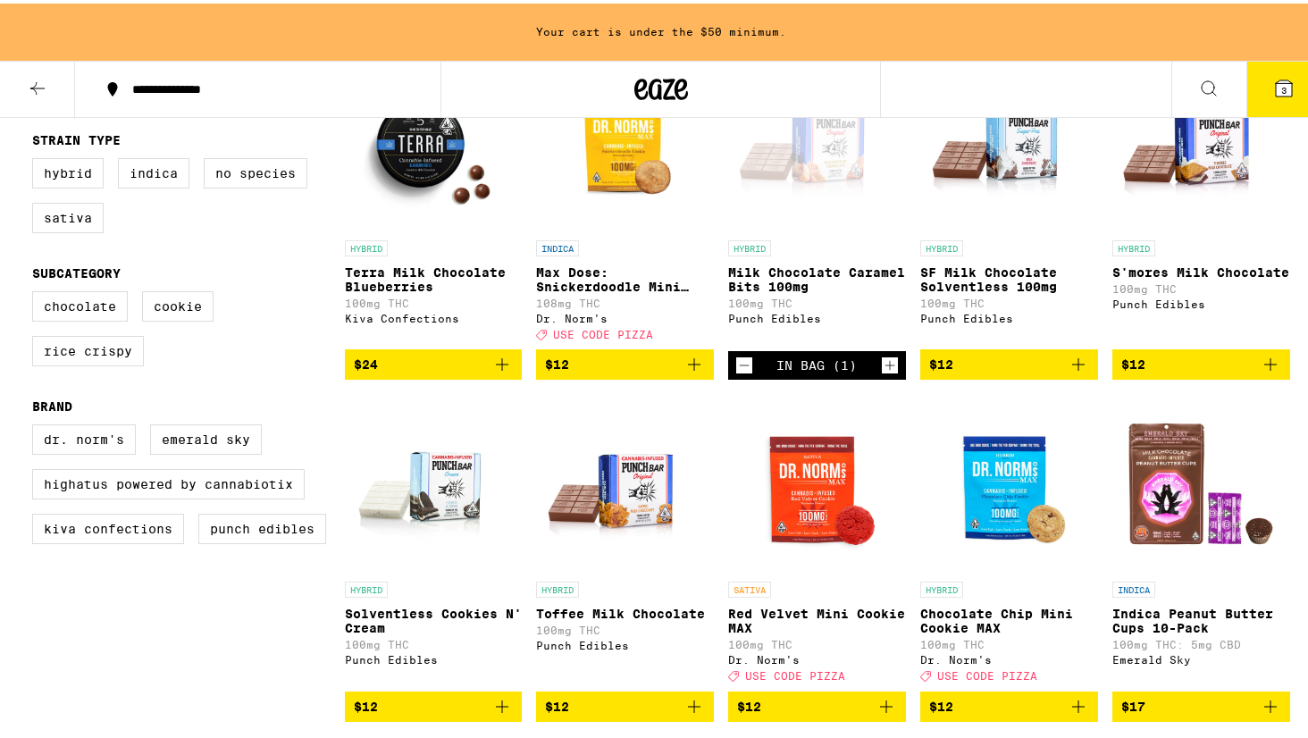
click at [39, 86] on icon at bounding box center [37, 84] width 21 height 21
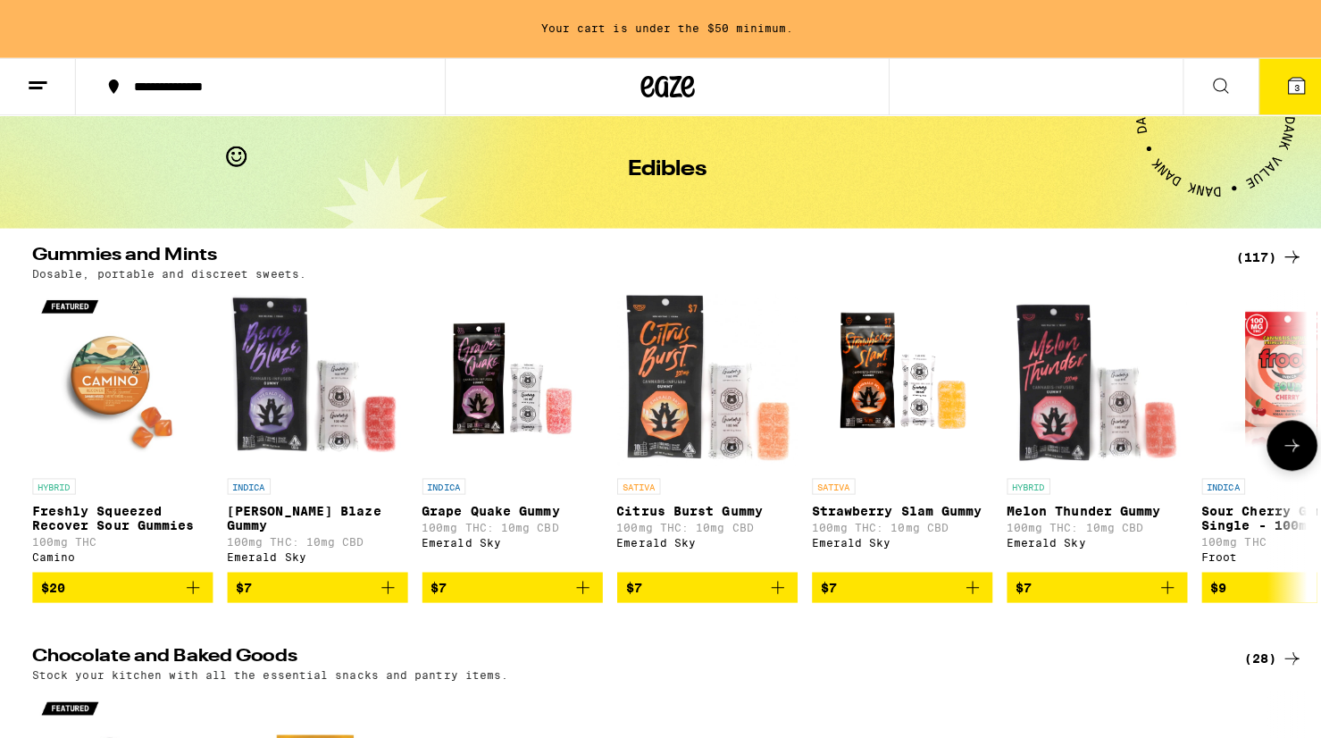
scroll to position [72, 0]
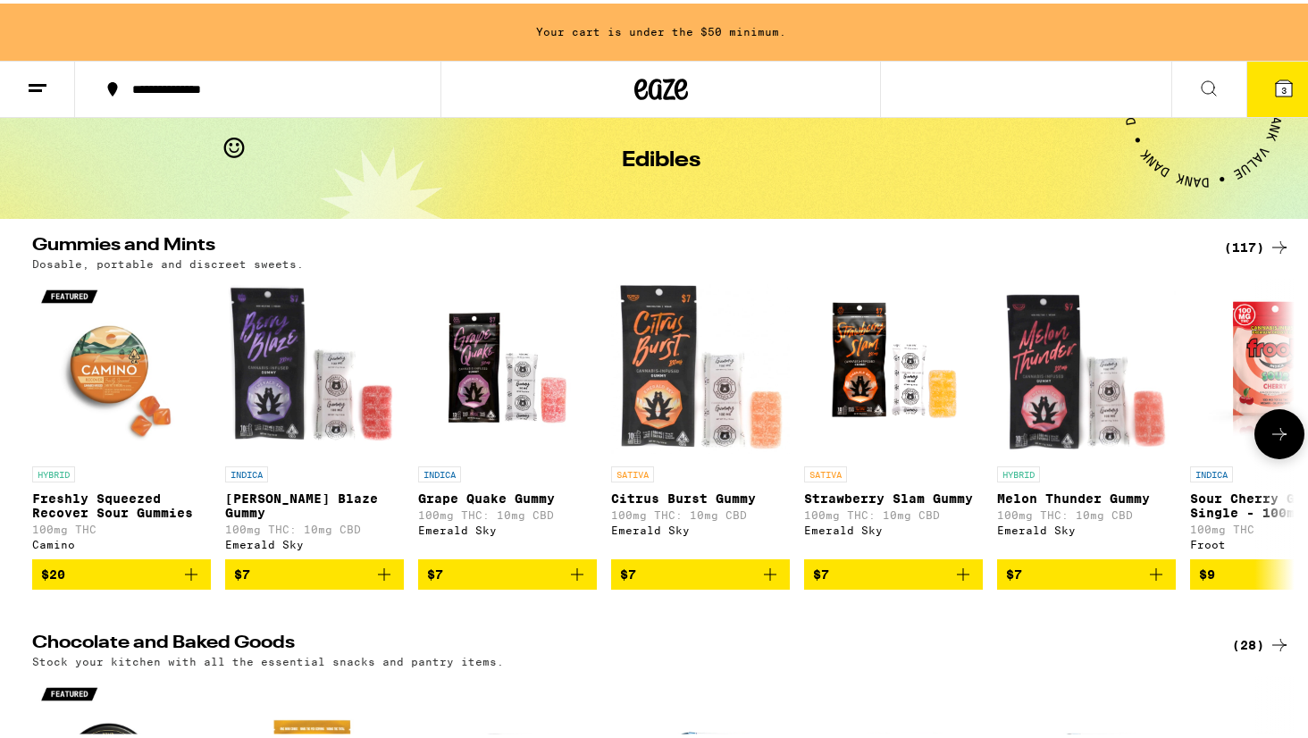
click at [93, 498] on p "Freshly Squeezed Recover Sour Gummies" at bounding box center [121, 502] width 179 height 29
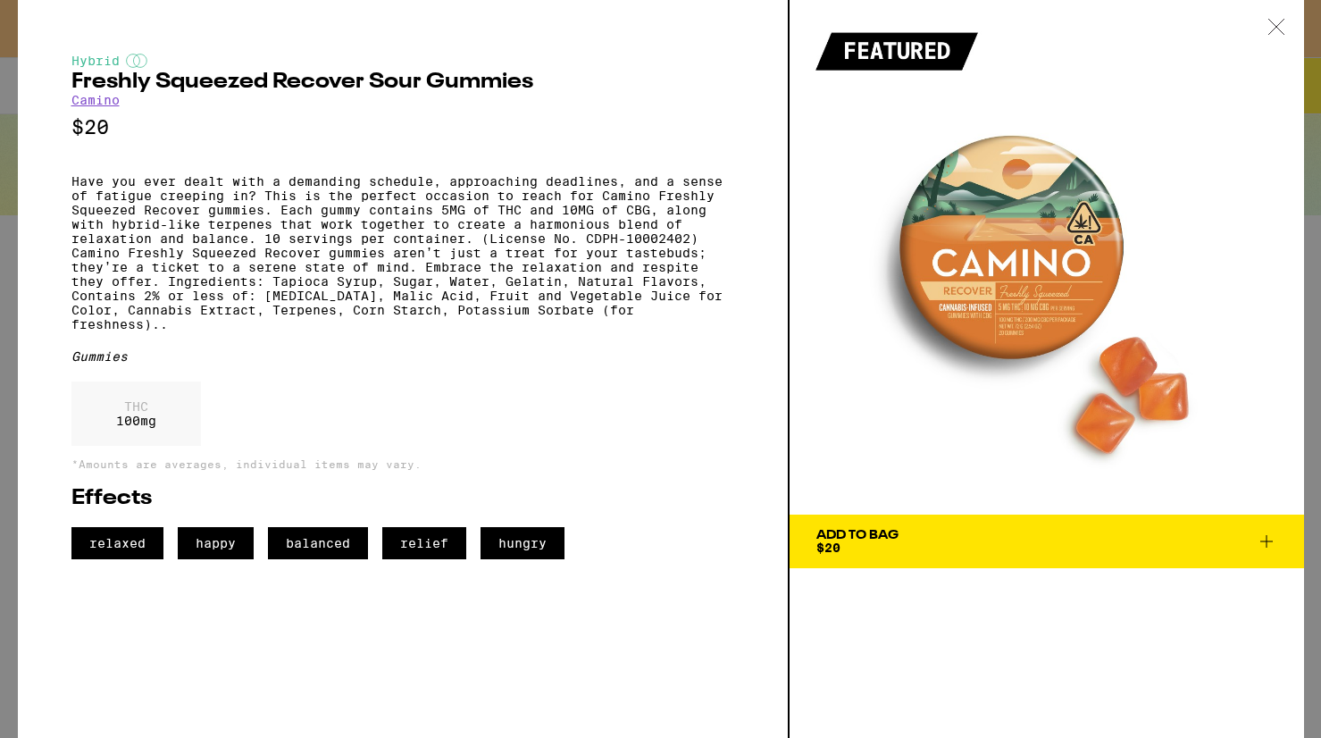
click at [975, 558] on button "Add To Bag $20" at bounding box center [1047, 541] width 514 height 54
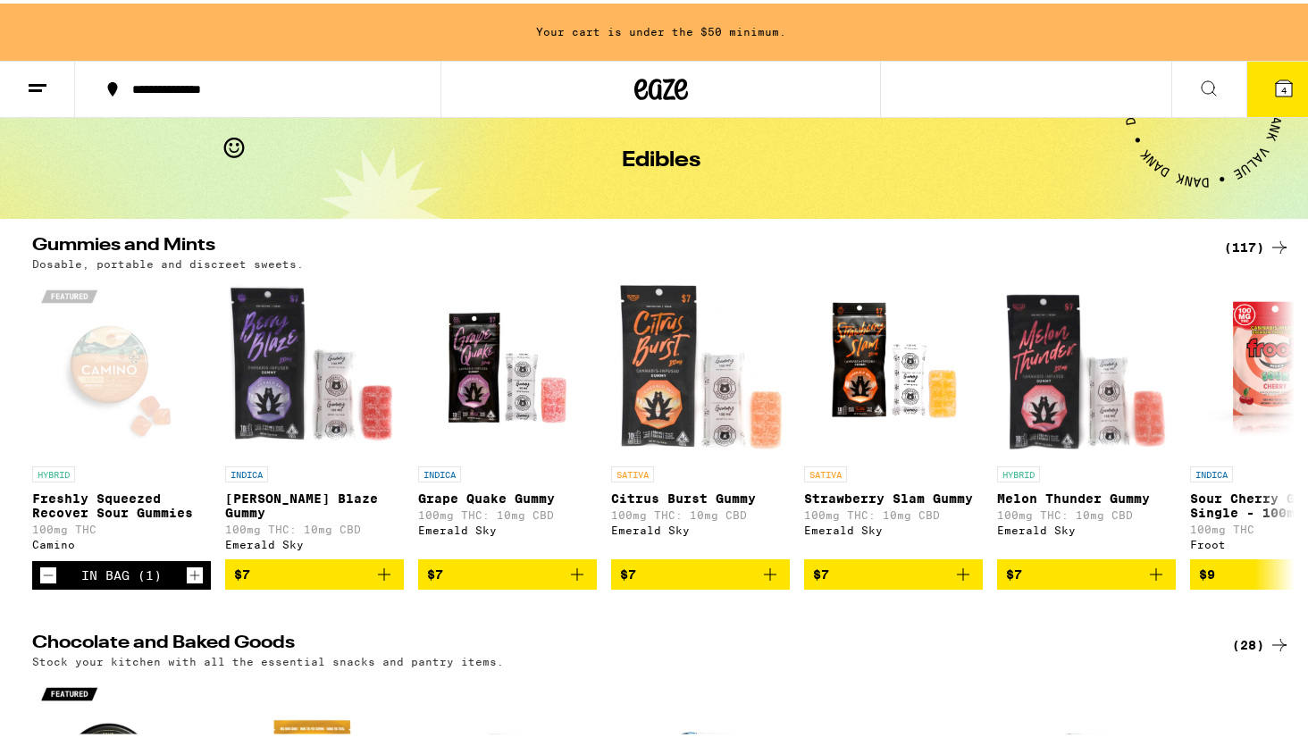
click at [1273, 75] on icon at bounding box center [1283, 84] width 21 height 21
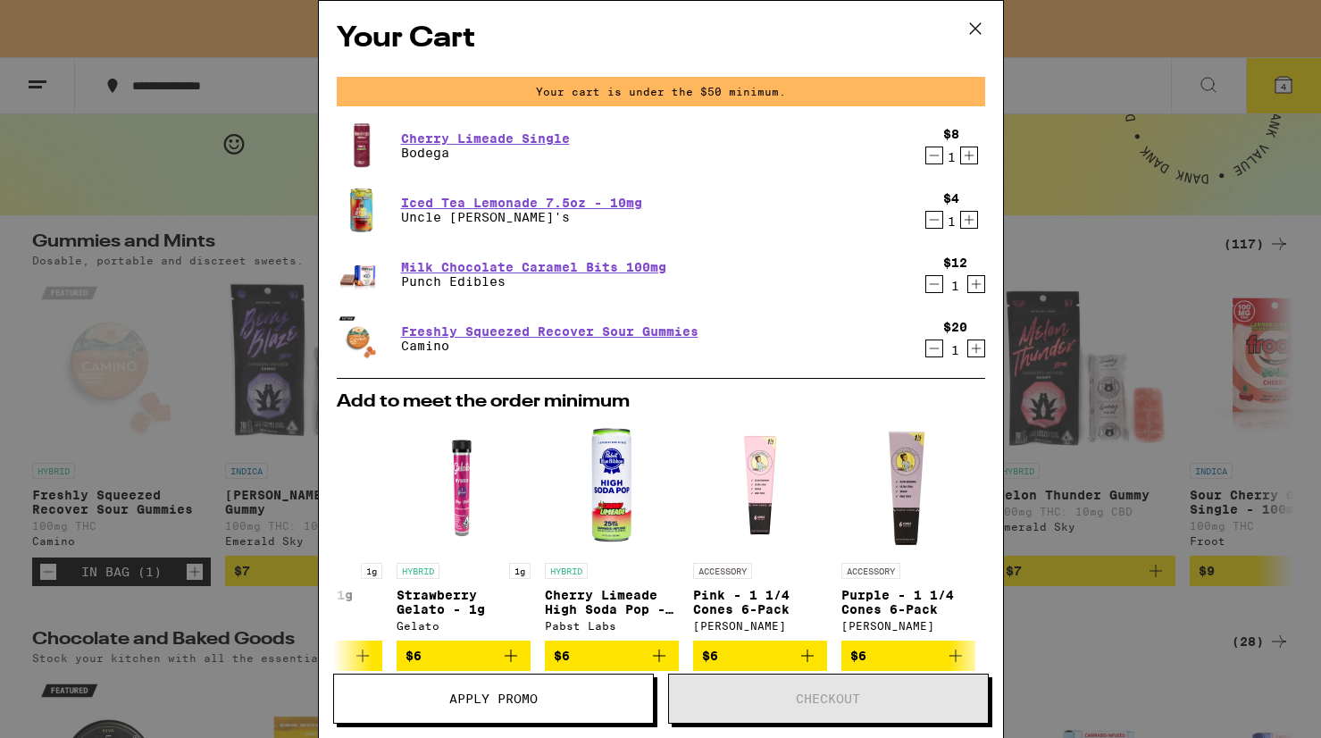
click at [961, 221] on icon "Increment" at bounding box center [969, 219] width 16 height 21
click at [926, 224] on icon "Decrement" at bounding box center [934, 219] width 16 height 21
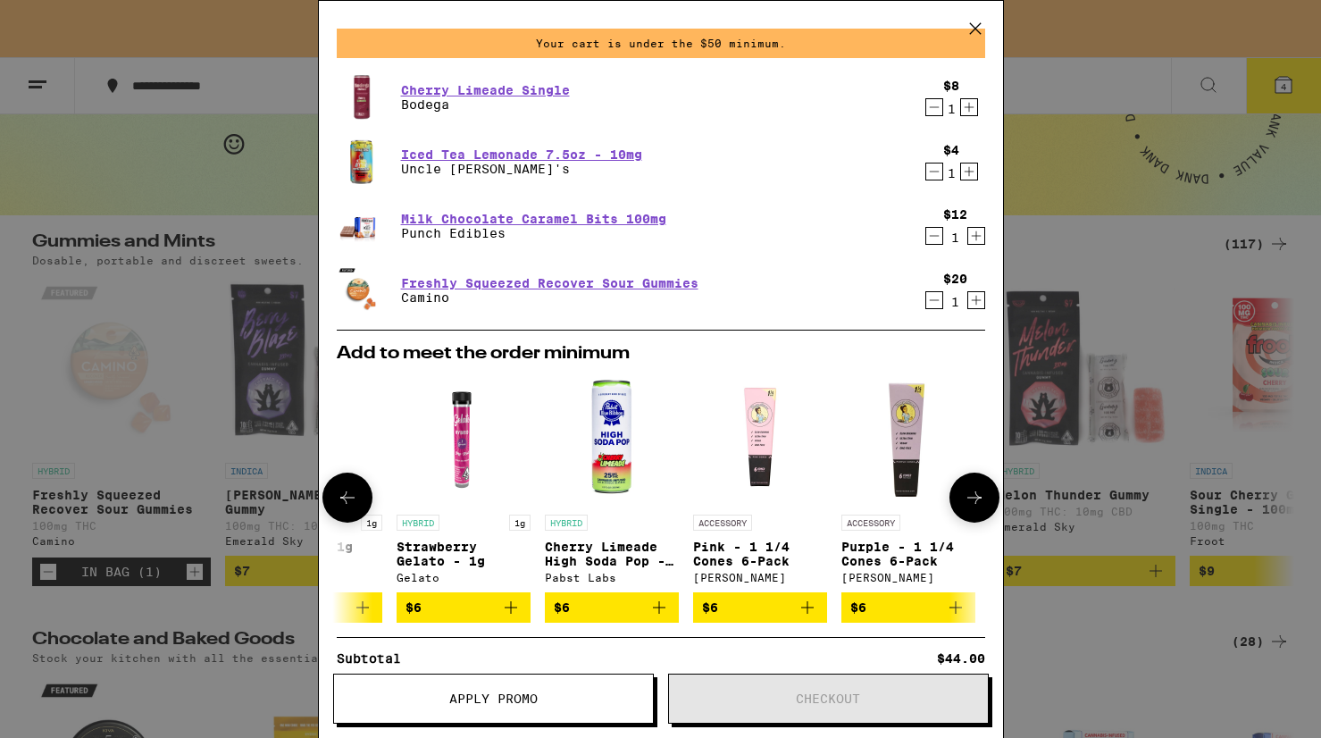
scroll to position [63, 0]
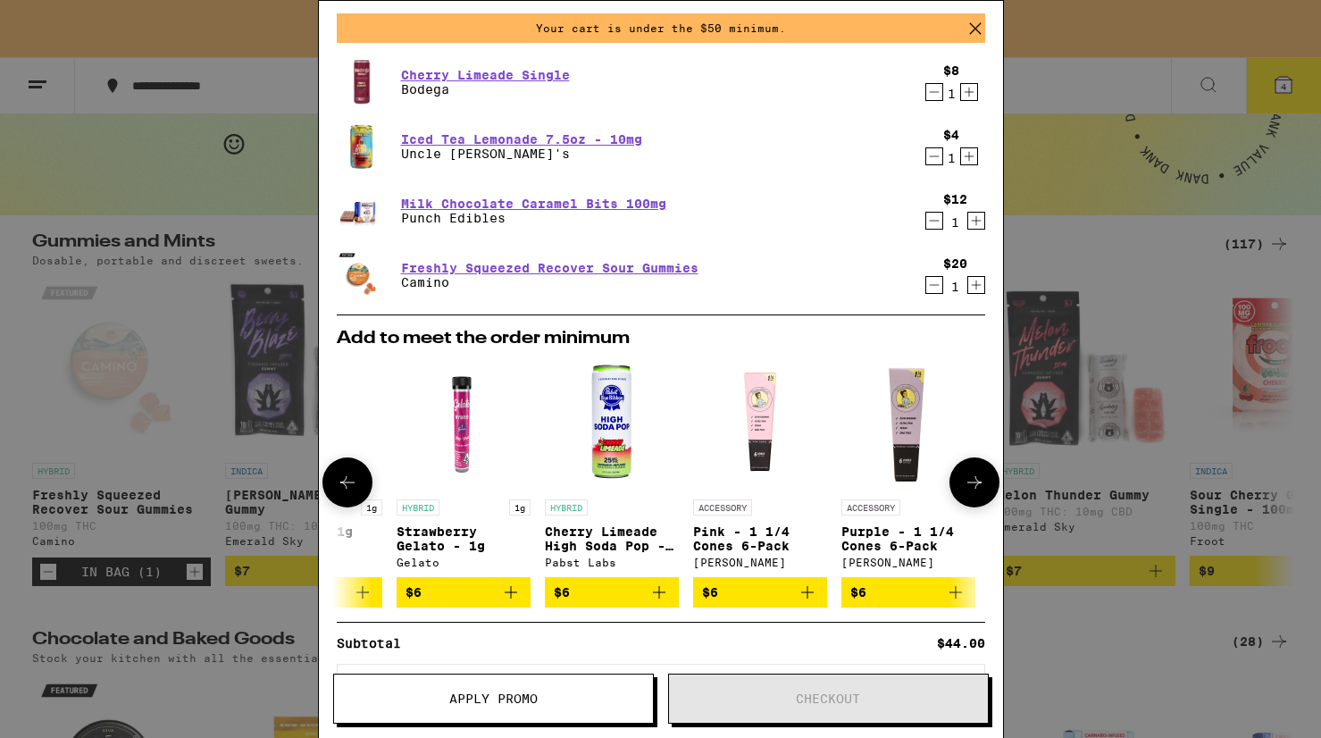
click at [660, 598] on icon "Add to bag" at bounding box center [659, 592] width 13 height 13
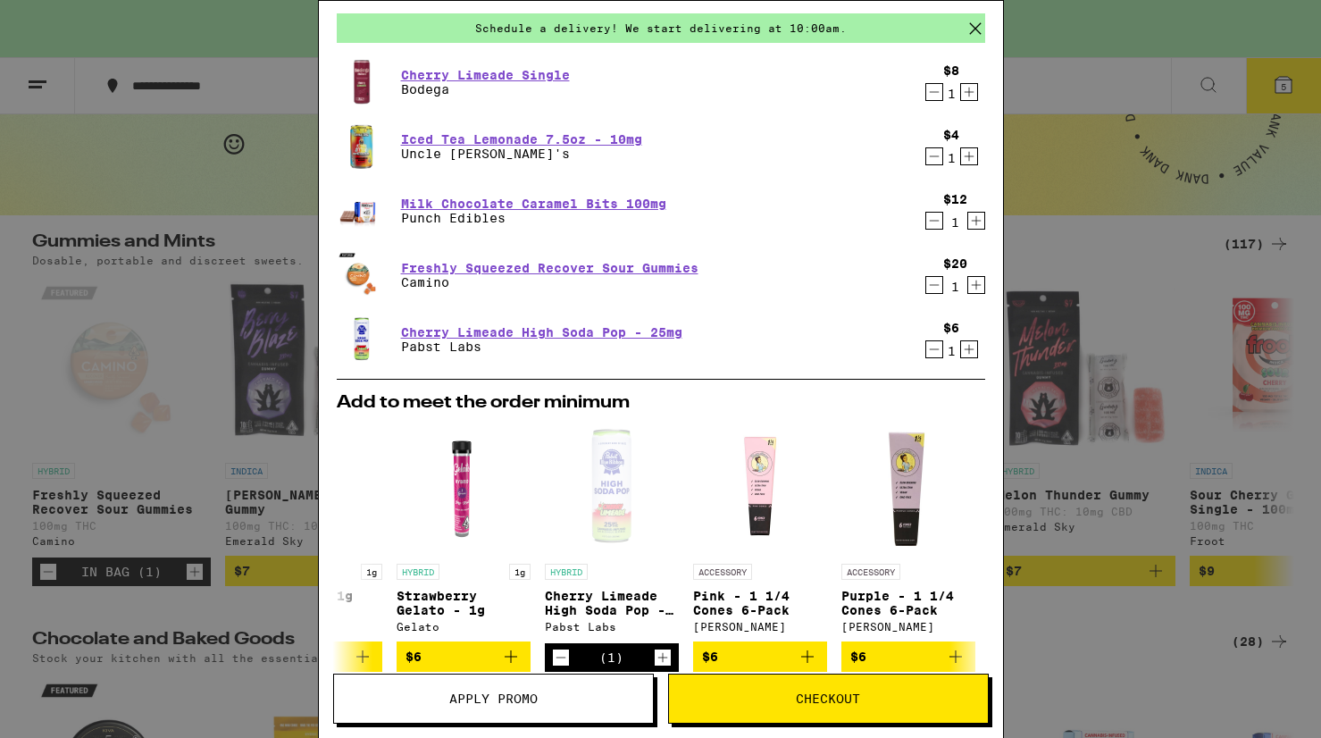
click at [733, 693] on span "Checkout" at bounding box center [828, 698] width 319 height 13
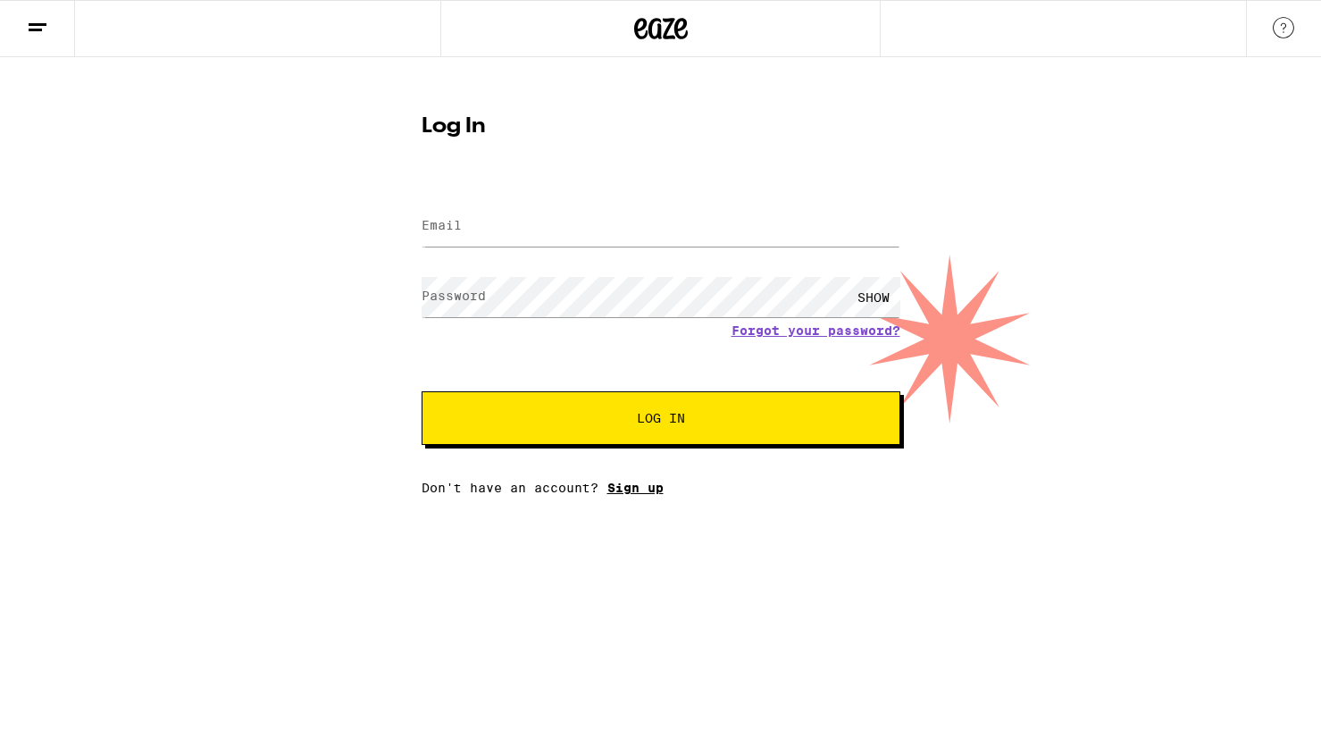
click at [629, 491] on link "Sign up" at bounding box center [635, 487] width 56 height 14
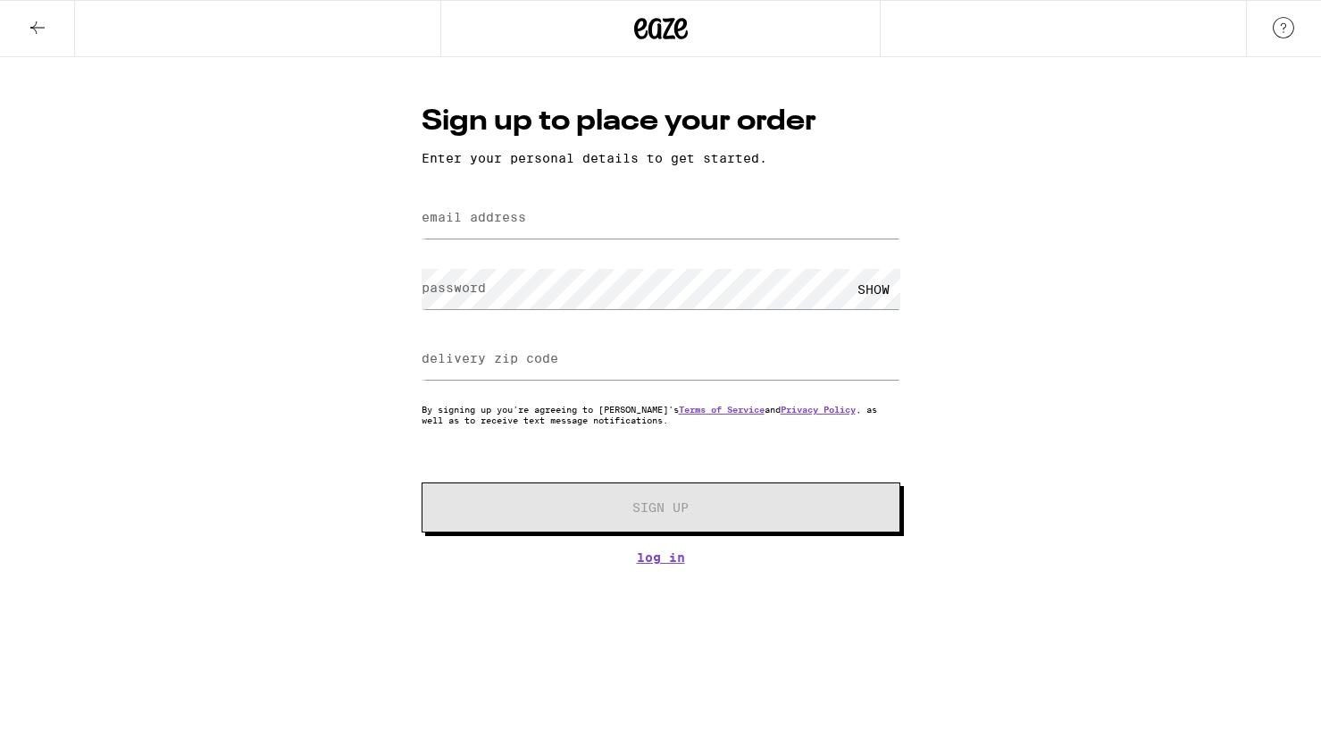
click at [333, 274] on div "Sign up to place your order Enter your personal details to get started. email a…" at bounding box center [660, 310] width 1321 height 507
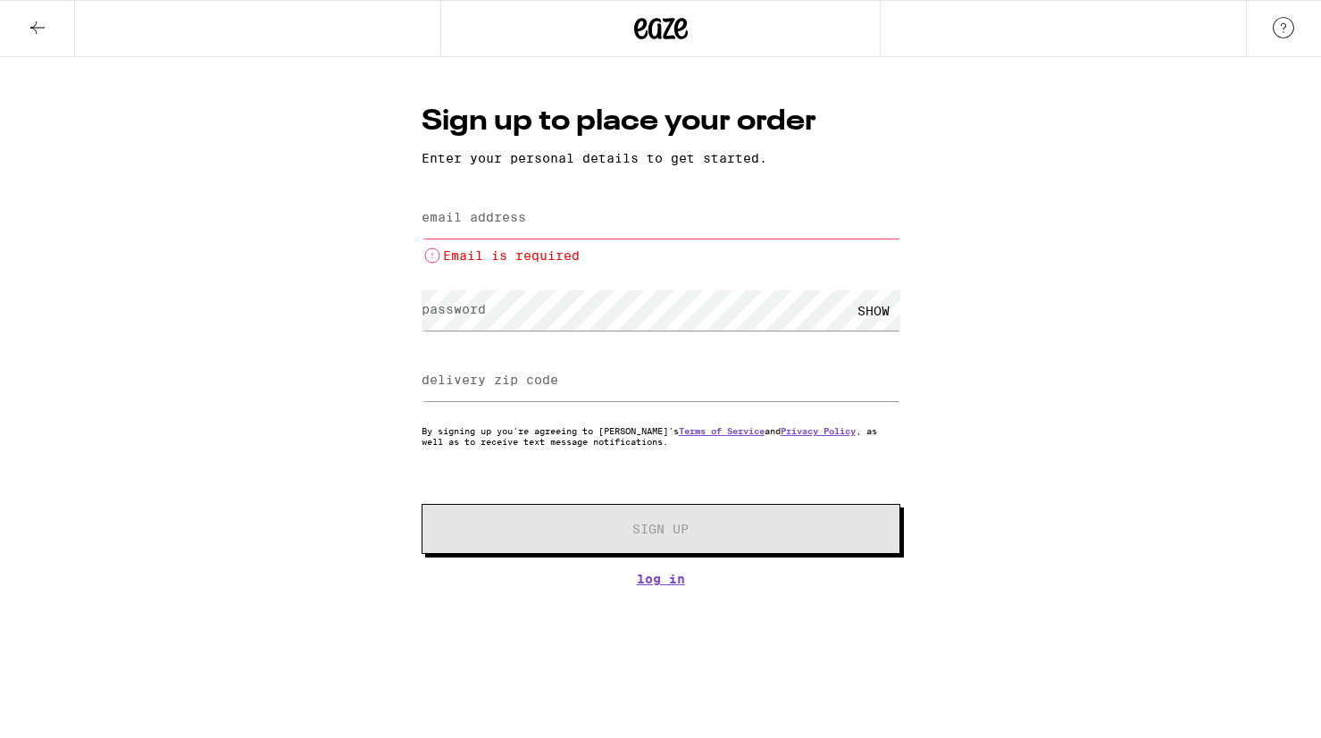
click at [497, 230] on input "email address" at bounding box center [661, 218] width 479 height 40
click at [373, 211] on div "Sign up to place your order Enter your personal details to get started. email a…" at bounding box center [660, 321] width 1321 height 529
click at [42, 34] on icon at bounding box center [37, 27] width 21 height 21
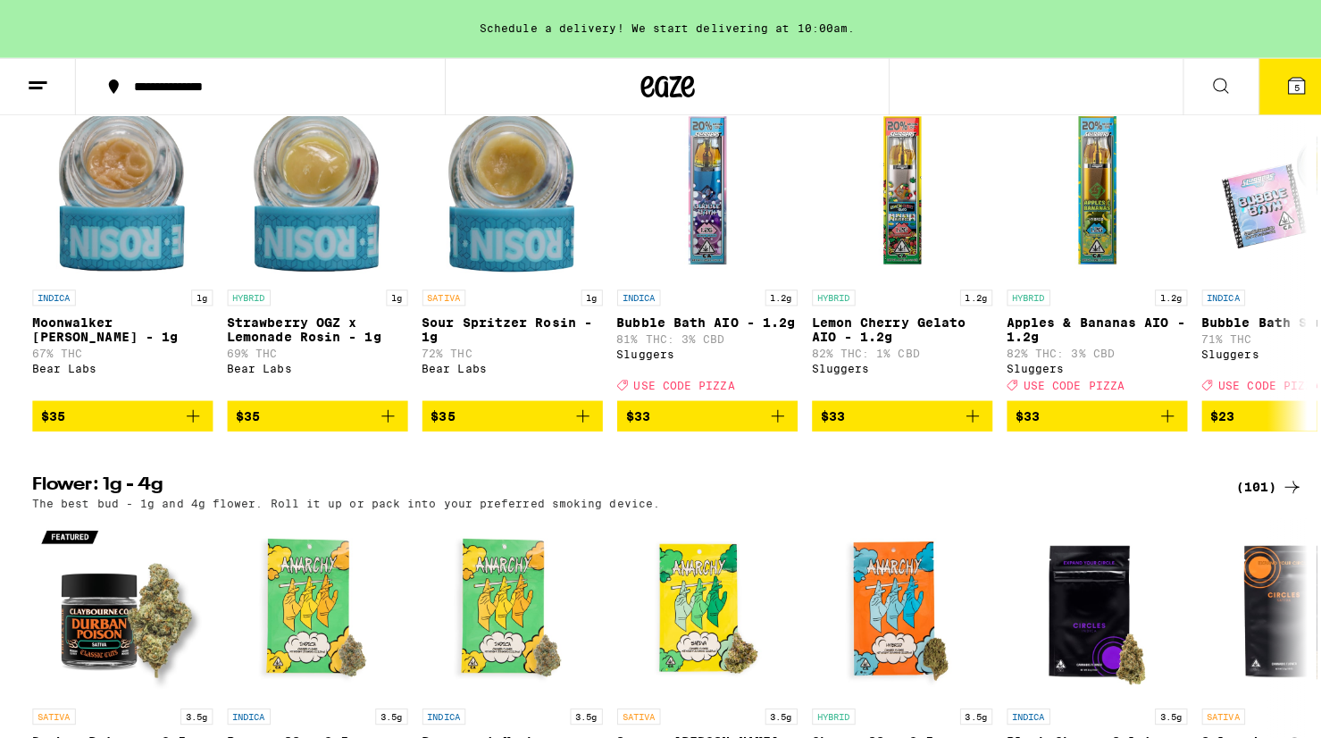
scroll to position [331, 0]
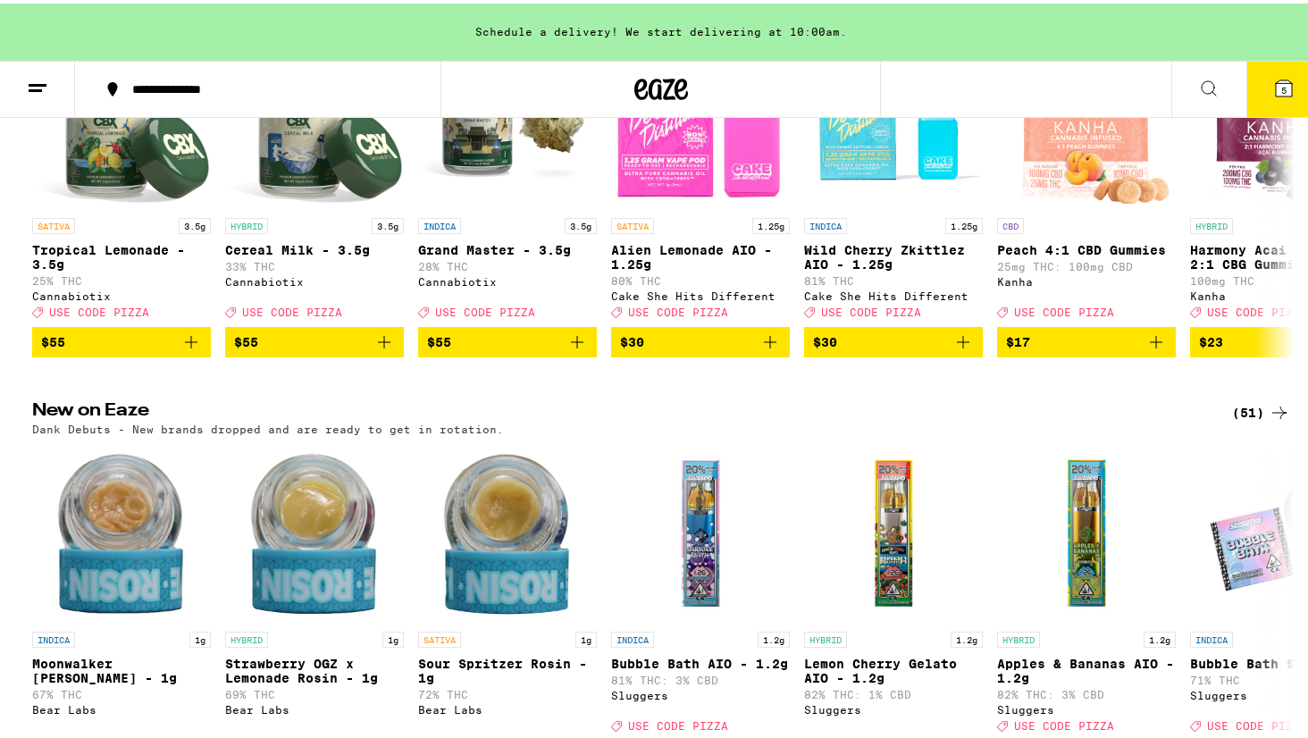
click at [1281, 82] on span "5" at bounding box center [1283, 86] width 5 height 11
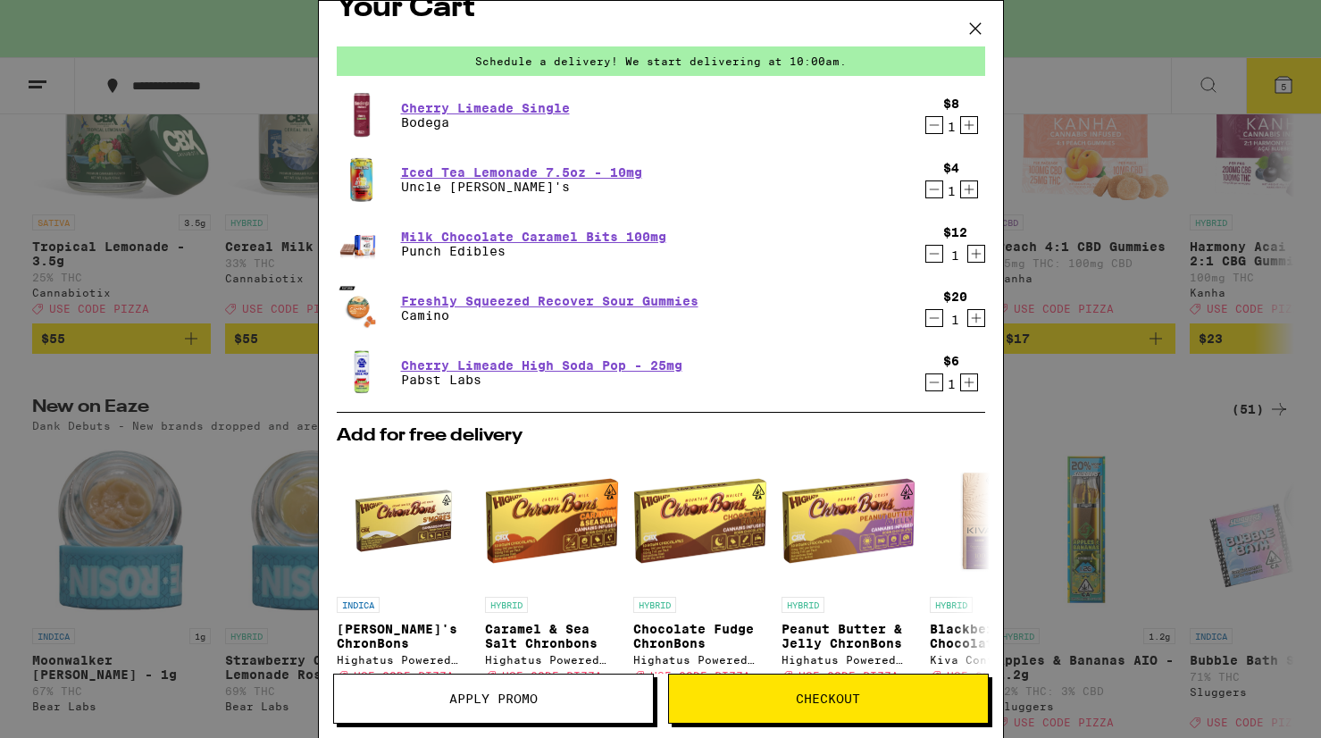
scroll to position [13, 0]
